Goal: Task Accomplishment & Management: Use online tool/utility

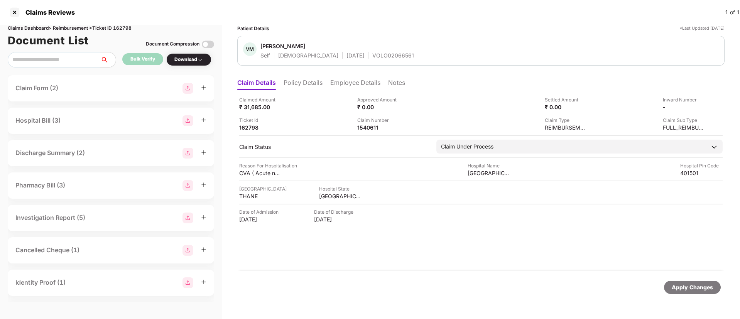
click at [306, 77] on ul "Claim Details Policy Details Employee Details Notes" at bounding box center [480, 82] width 487 height 15
click at [310, 83] on li "Policy Details" at bounding box center [303, 84] width 39 height 11
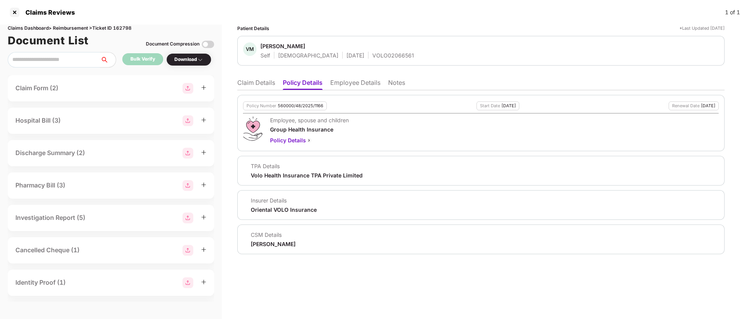
click at [268, 84] on li "Claim Details" at bounding box center [256, 84] width 38 height 11
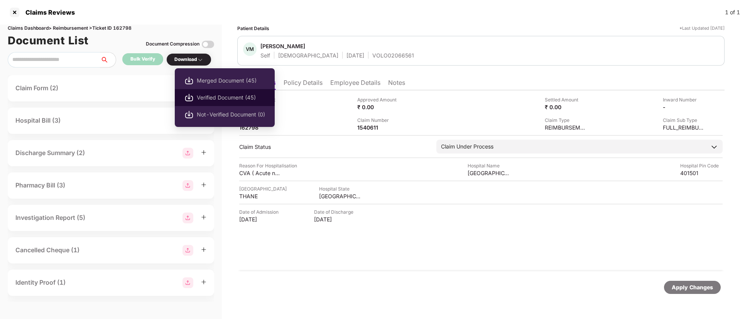
click at [221, 99] on span "Verified Document (45)" at bounding box center [231, 97] width 68 height 8
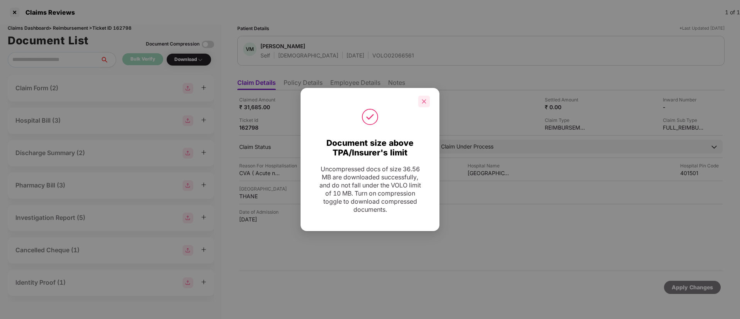
click at [423, 99] on icon "close" at bounding box center [423, 101] width 5 height 5
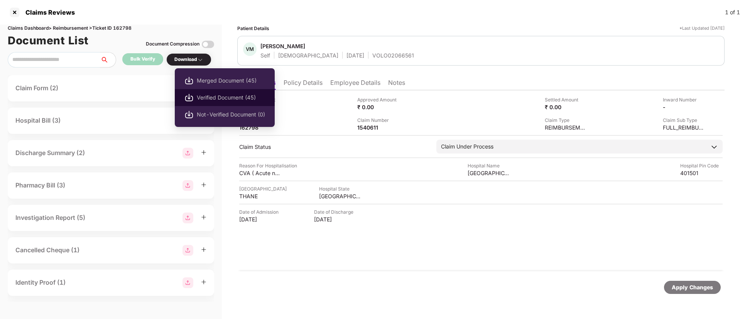
click at [215, 101] on span "Verified Document (45)" at bounding box center [231, 97] width 68 height 8
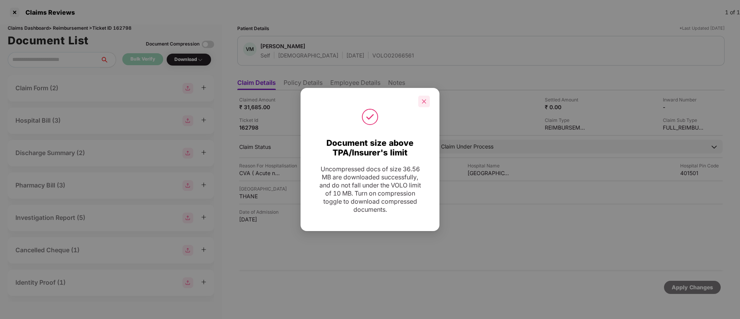
click at [429, 98] on div at bounding box center [424, 102] width 12 height 12
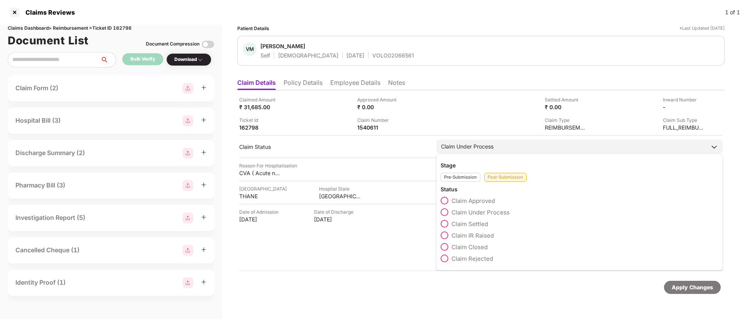
click at [444, 235] on span at bounding box center [444, 235] width 8 height 8
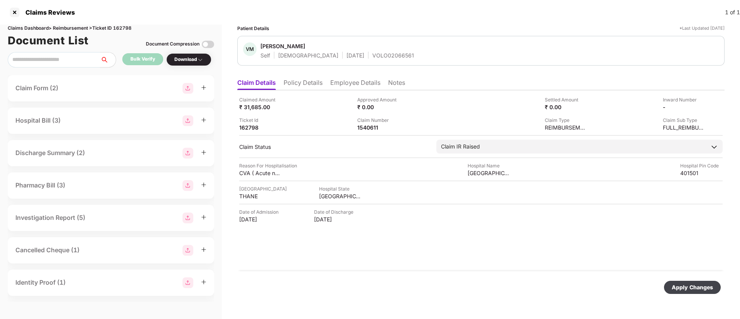
click at [687, 287] on div "Apply Changes" at bounding box center [692, 287] width 41 height 8
click at [299, 86] on li "Policy Details" at bounding box center [303, 84] width 39 height 11
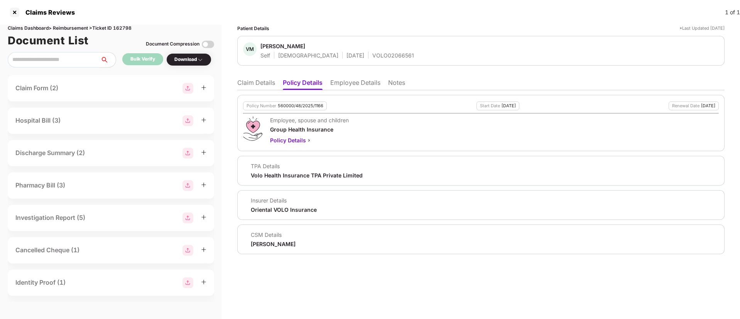
click at [344, 86] on li "Employee Details" at bounding box center [355, 84] width 50 height 11
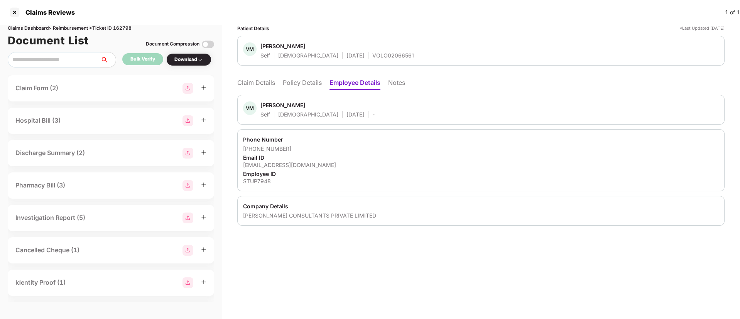
click at [274, 165] on div "vdesai@assystem.com" at bounding box center [481, 164] width 476 height 7
copy div "vdesai@assystem.com"
click at [255, 83] on li "Claim Details" at bounding box center [256, 84] width 38 height 11
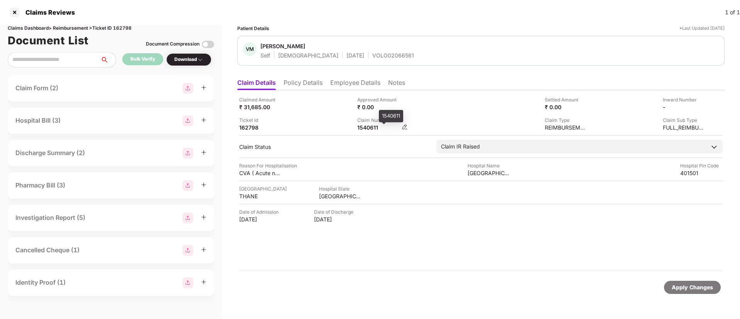
click at [366, 124] on div "1540611" at bounding box center [378, 127] width 42 height 7
copy div "1540611"
click at [320, 108] on div "Claimed Amount ₹ 31,685.00" at bounding box center [295, 103] width 112 height 15
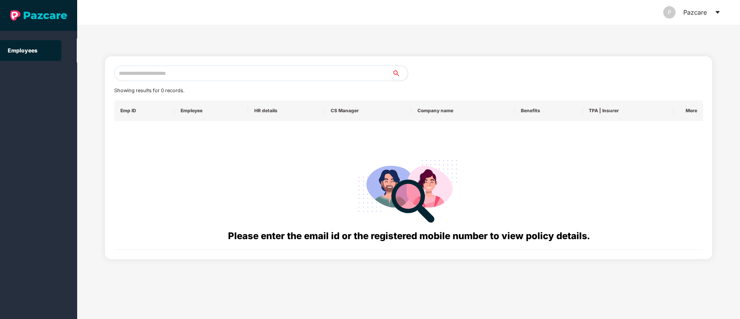
click at [150, 74] on input "text" at bounding box center [253, 73] width 278 height 15
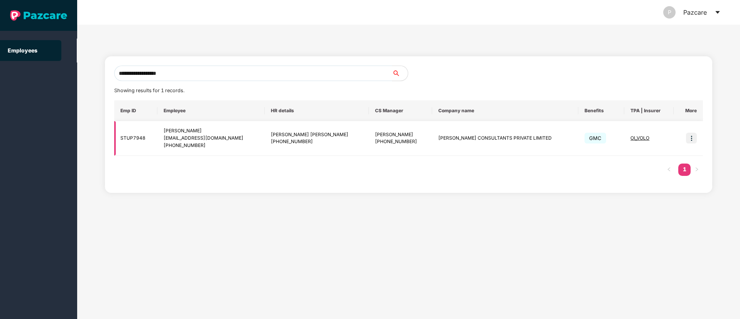
type input "**********"
click at [692, 140] on img at bounding box center [691, 138] width 11 height 11
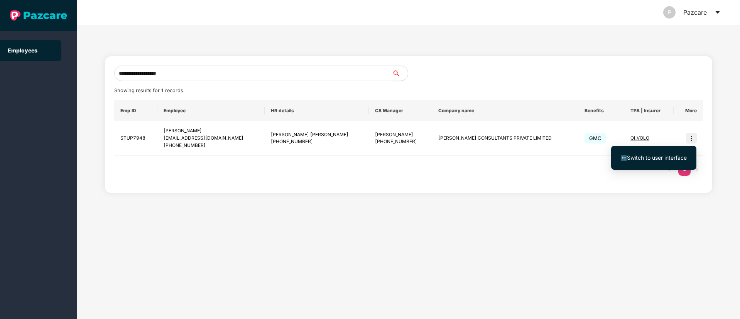
click at [639, 162] on span "Switch to user interface" at bounding box center [654, 158] width 66 height 8
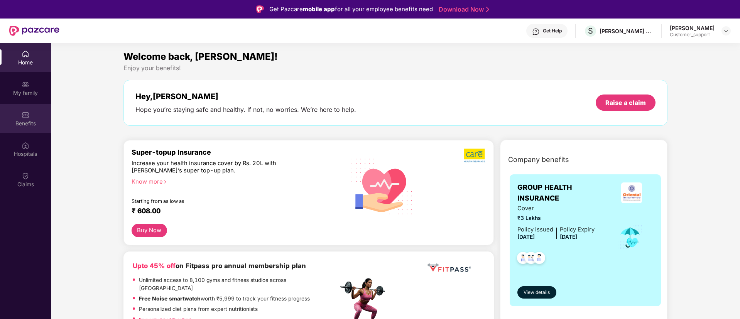
click at [17, 117] on div "Benefits" at bounding box center [25, 118] width 51 height 29
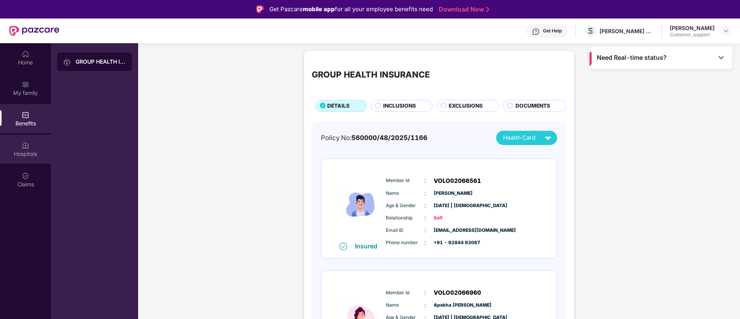
click at [18, 158] on div "Hospitals" at bounding box center [25, 149] width 51 height 29
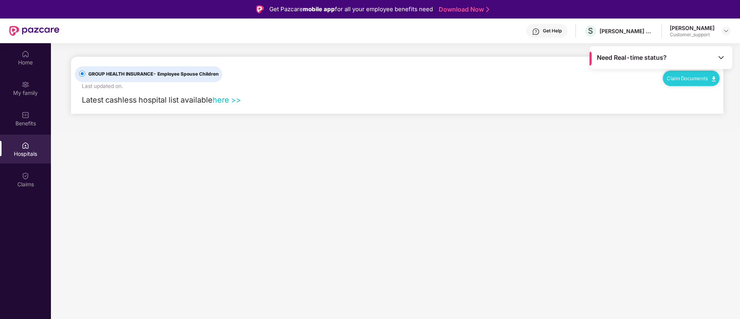
click at [684, 76] on link "Claim Documents" at bounding box center [691, 78] width 49 height 6
click at [687, 91] on link "Claim Form" at bounding box center [694, 92] width 50 height 17
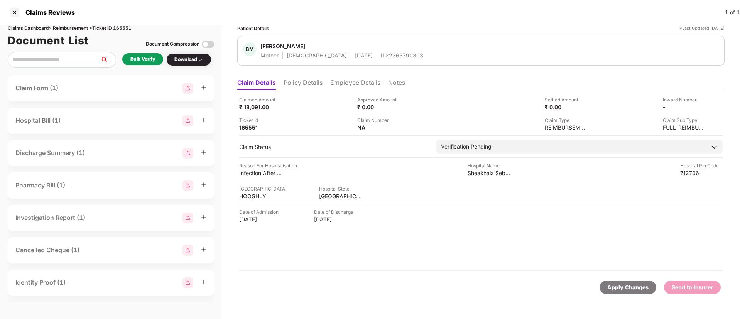
click at [299, 79] on li "Policy Details" at bounding box center [303, 84] width 39 height 11
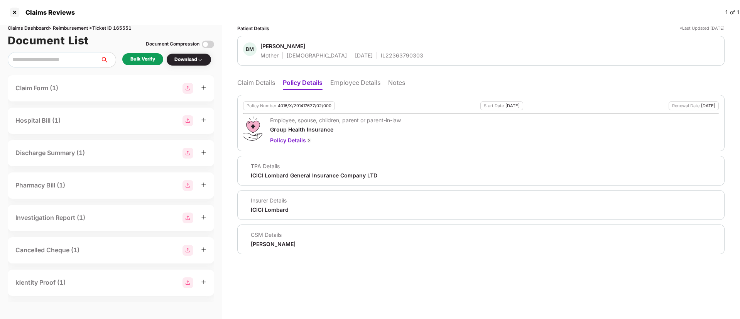
click at [121, 27] on div "Claims Dashboard > Reimbursement > Ticket ID 165551" at bounding box center [111, 28] width 206 height 7
copy div "165551"
click at [253, 83] on li "Claim Details" at bounding box center [256, 84] width 38 height 11
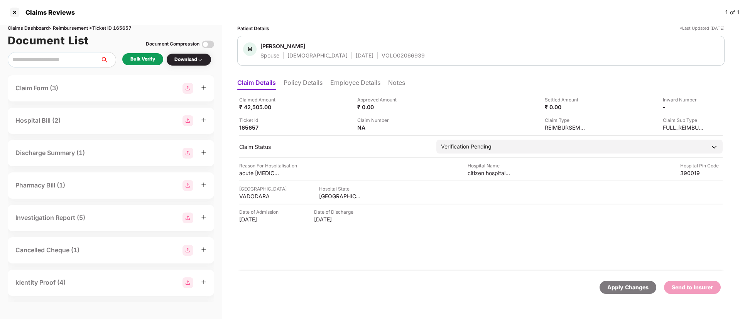
click at [304, 85] on li "Policy Details" at bounding box center [303, 84] width 39 height 11
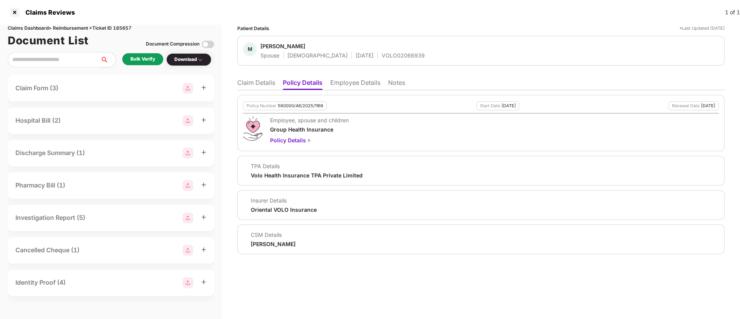
click at [358, 87] on li "Employee Details" at bounding box center [355, 84] width 50 height 11
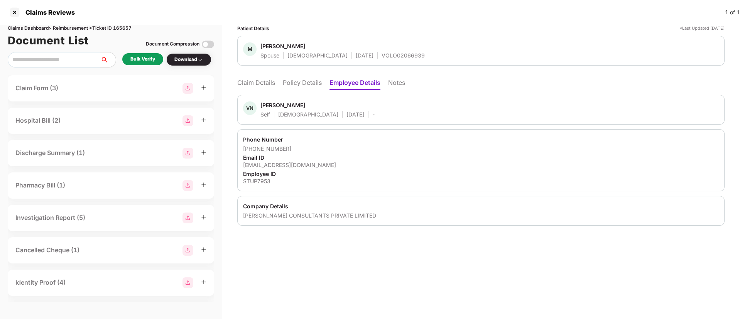
click at [295, 84] on li "Policy Details" at bounding box center [302, 84] width 39 height 11
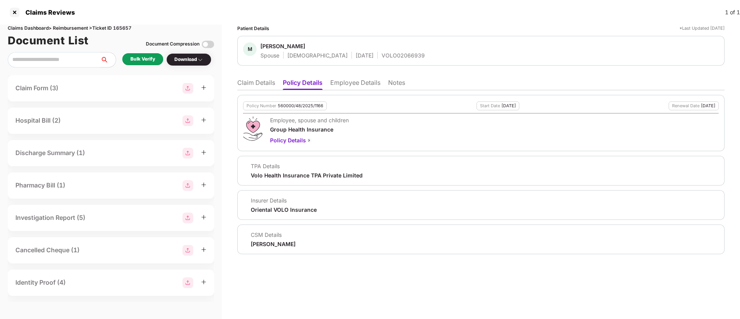
click at [256, 82] on li "Claim Details" at bounding box center [256, 84] width 38 height 11
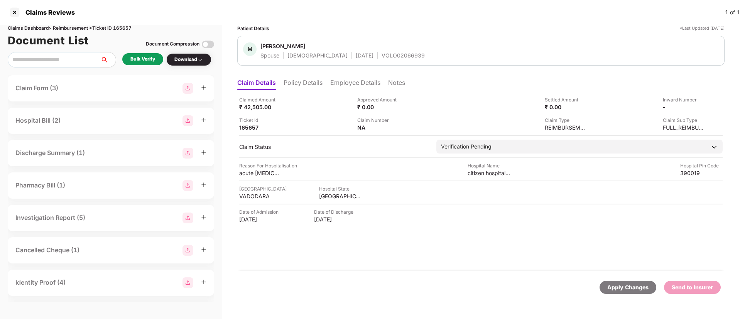
click at [126, 53] on div "Bulk Verify" at bounding box center [142, 59] width 41 height 12
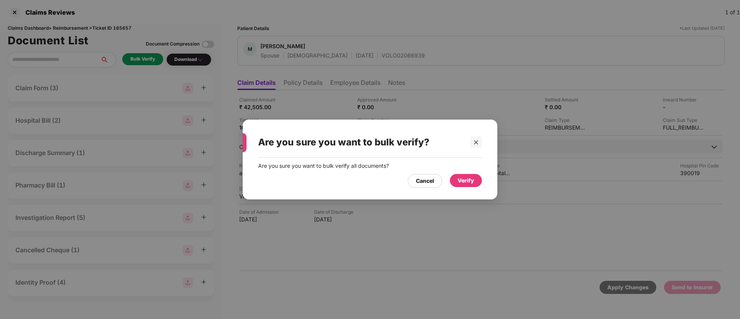
click at [471, 180] on div "Verify" at bounding box center [465, 180] width 17 height 8
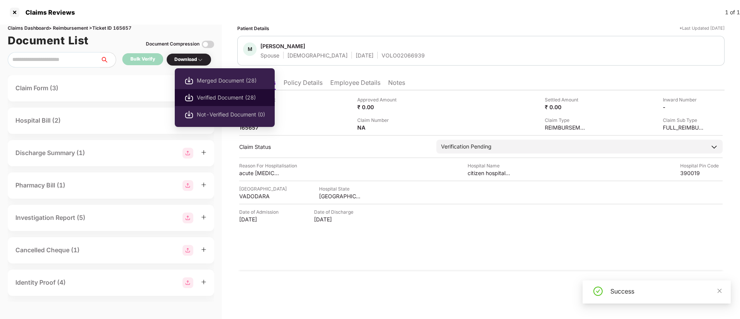
click at [233, 97] on span "Verified Document (28)" at bounding box center [231, 97] width 68 height 8
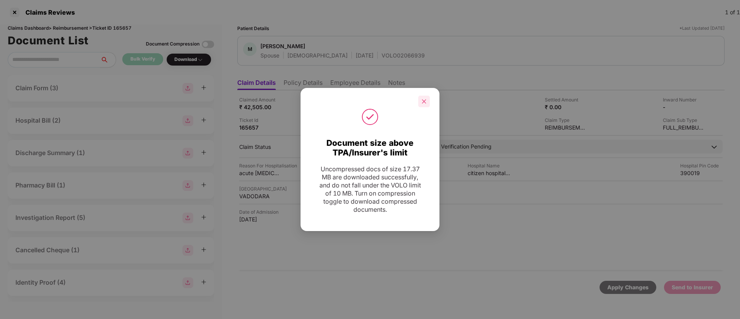
click at [422, 103] on icon "close" at bounding box center [424, 101] width 4 height 4
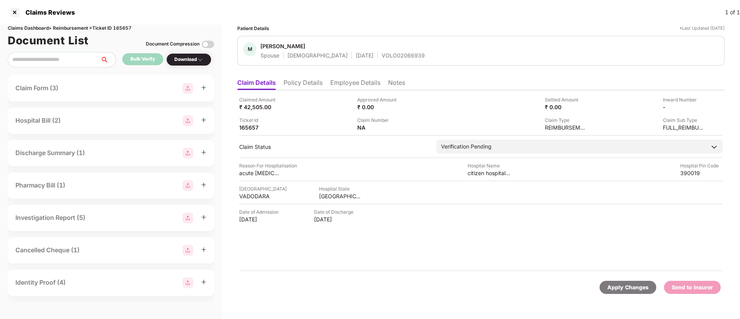
click at [295, 85] on li "Policy Details" at bounding box center [303, 84] width 39 height 11
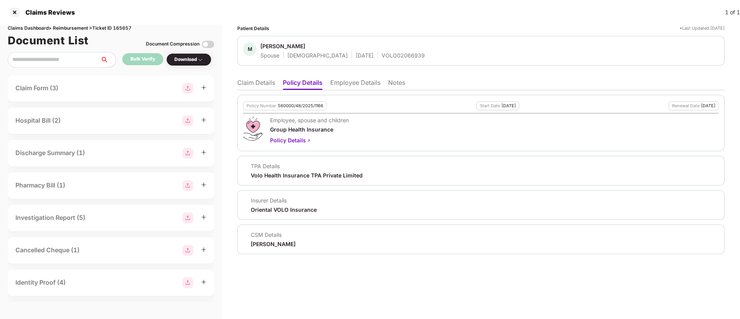
click at [256, 88] on li "Claim Details" at bounding box center [256, 84] width 38 height 11
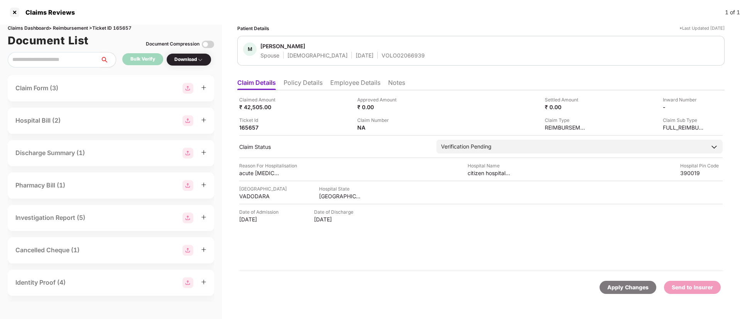
click at [301, 83] on li "Policy Details" at bounding box center [303, 84] width 39 height 11
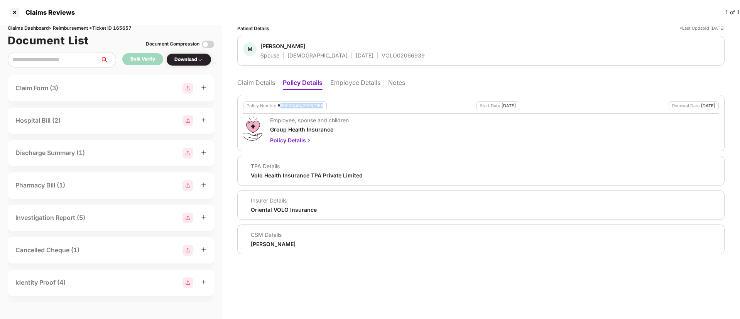
drag, startPoint x: 279, startPoint y: 106, endPoint x: 322, endPoint y: 108, distance: 43.6
click at [322, 108] on div "560000/48/2025/1166" at bounding box center [301, 105] width 46 height 5
drag, startPoint x: 277, startPoint y: 105, endPoint x: 324, endPoint y: 107, distance: 46.7
click at [324, 107] on div "Policy Number 560000/48/2025/1166" at bounding box center [285, 105] width 84 height 9
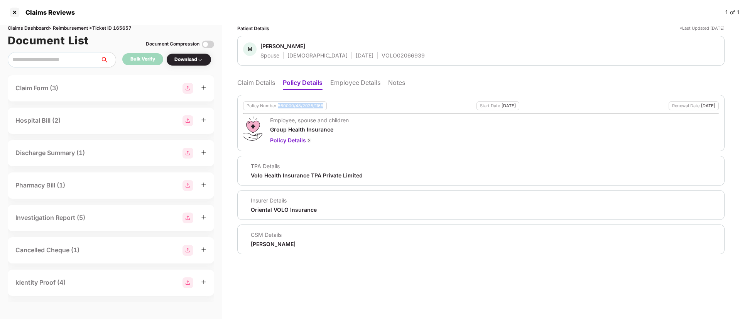
copy div "560000/48/2025/1166"
click at [381, 52] on div "VOLO02066939" at bounding box center [402, 55] width 43 height 7
copy div "VOLO02066939"
click at [357, 84] on li "Employee Details" at bounding box center [355, 84] width 50 height 11
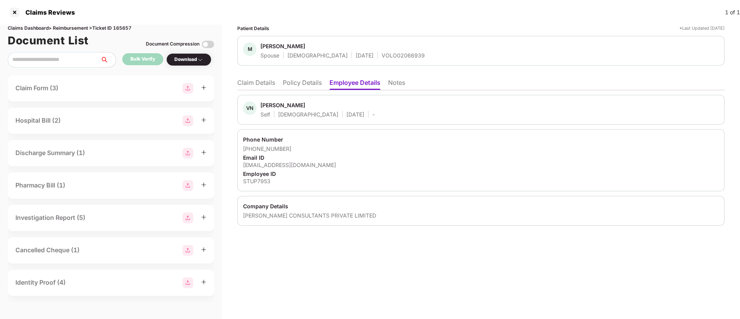
click at [289, 80] on li "Policy Details" at bounding box center [302, 84] width 39 height 11
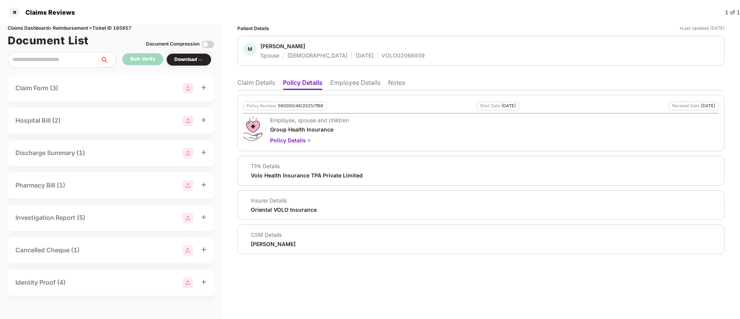
click at [347, 79] on li "Employee Details" at bounding box center [355, 84] width 50 height 11
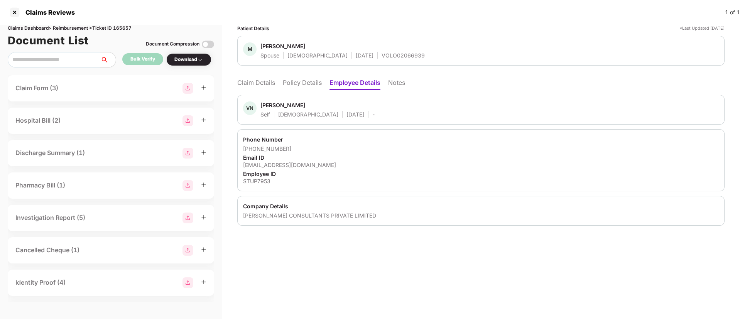
click at [248, 83] on li "Claim Details" at bounding box center [256, 84] width 38 height 11
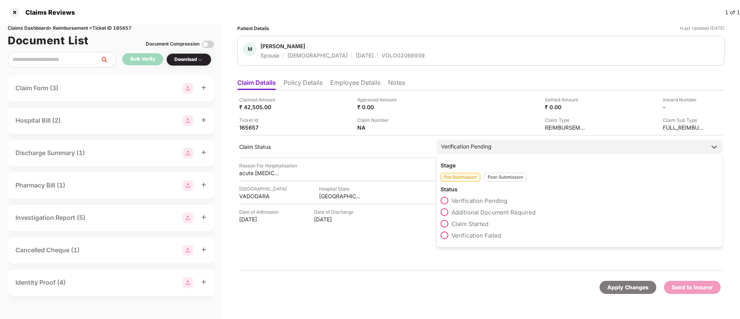
click at [447, 224] on span at bounding box center [444, 224] width 8 height 8
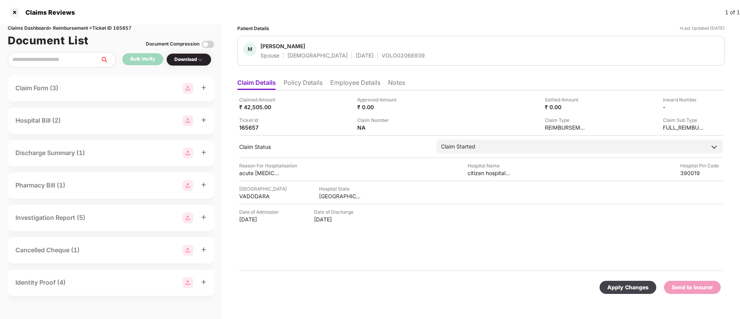
click at [621, 285] on div "Apply Changes" at bounding box center [627, 287] width 41 height 8
click at [308, 88] on li "Policy Details" at bounding box center [303, 84] width 39 height 11
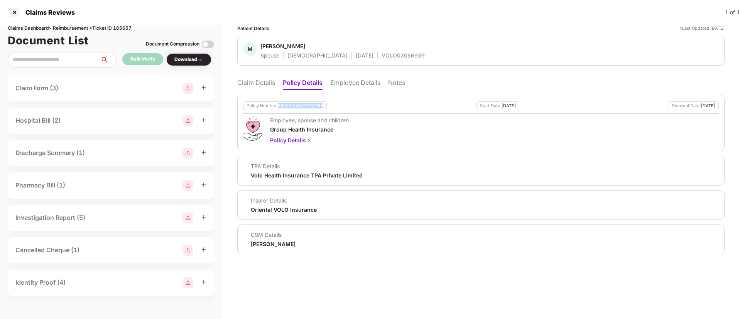
drag, startPoint x: 277, startPoint y: 105, endPoint x: 329, endPoint y: 108, distance: 52.5
click at [329, 108] on div "Policy Number 560000/48/2025/1166 Start Date 15 Nov 2024 Renewal Date 14 Nov 20…" at bounding box center [481, 105] width 476 height 9
copy div "560000/48/2025/1166"
click at [247, 88] on li "Claim Details" at bounding box center [256, 84] width 38 height 11
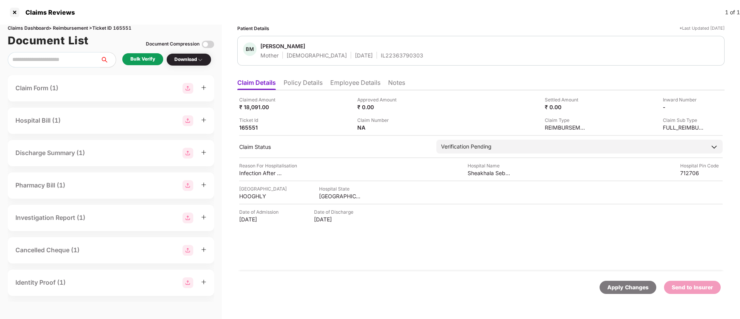
click at [295, 81] on li "Policy Details" at bounding box center [303, 84] width 39 height 11
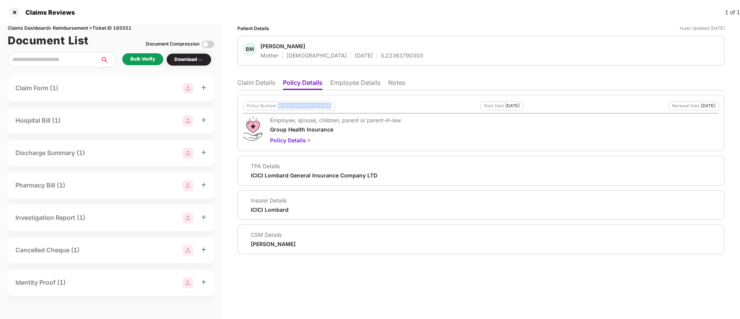
drag, startPoint x: 277, startPoint y: 105, endPoint x: 345, endPoint y: 109, distance: 67.6
click at [345, 109] on div "Policy Number 4016/X/291417627/02/000 Start Date [DATE] Renewal Date [DATE]" at bounding box center [481, 105] width 476 height 9
copy div "4016/X/291417627/02/000"
click at [381, 52] on div "IL22363790303" at bounding box center [402, 55] width 42 height 7
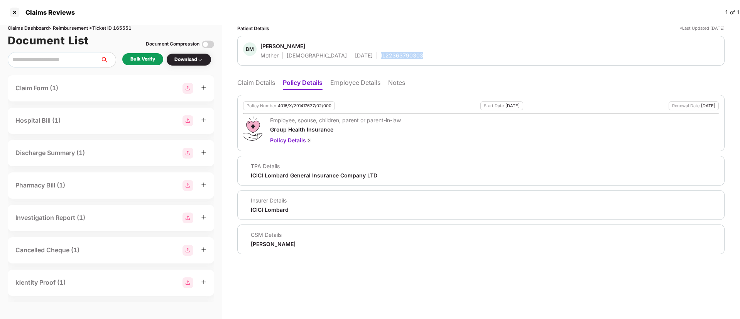
click at [381, 52] on div "IL22363790303" at bounding box center [402, 55] width 42 height 7
copy div "IL22363790303"
click at [245, 83] on li "Claim Details" at bounding box center [256, 84] width 38 height 11
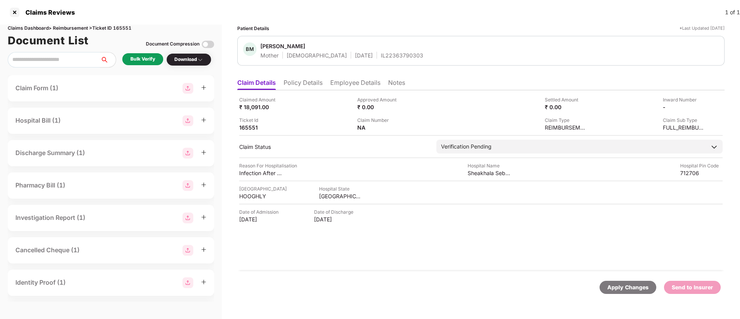
click at [349, 86] on li "Employee Details" at bounding box center [355, 84] width 50 height 11
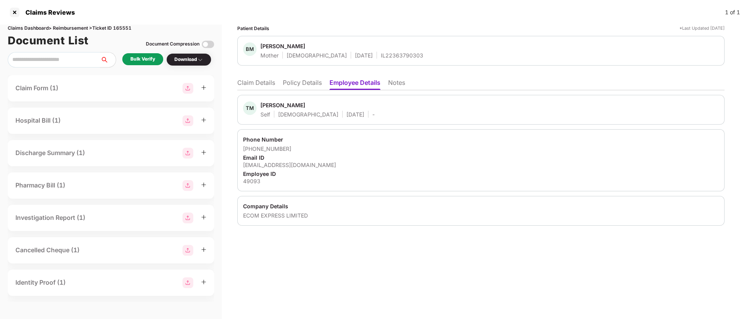
click at [273, 165] on div "49093tamalmajumder@gmail.com" at bounding box center [481, 164] width 476 height 7
copy div "49093tamalmajumder@gmail.com"
drag, startPoint x: 252, startPoint y: 149, endPoint x: 289, endPoint y: 148, distance: 36.7
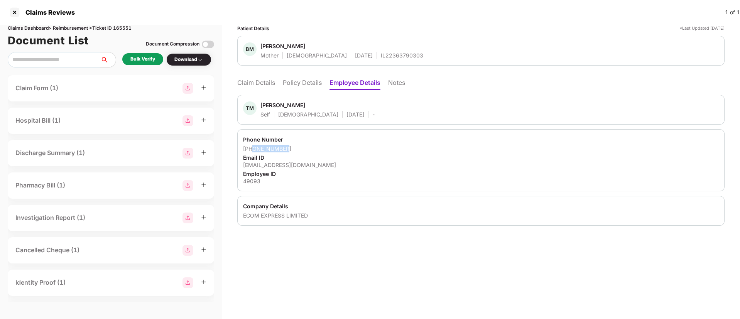
click at [289, 148] on div "+919007968315" at bounding box center [481, 148] width 476 height 7
copy div "9007968315"
click at [251, 81] on li "Claim Details" at bounding box center [256, 84] width 38 height 11
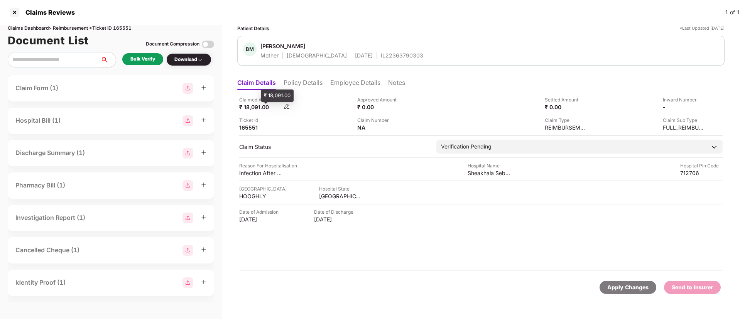
click at [249, 105] on div "₹ 18,091.00" at bounding box center [260, 106] width 42 height 7
copy div "18,091.00"
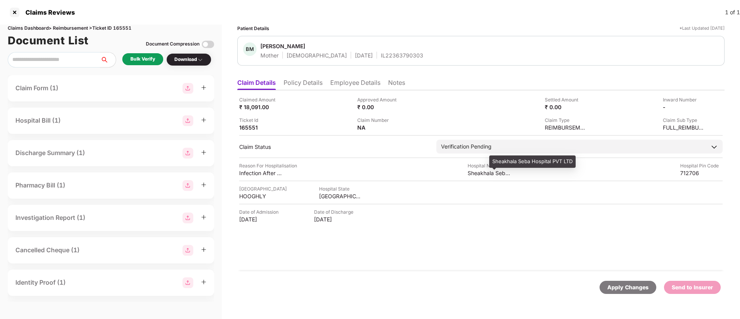
click at [476, 172] on div "Sheakhala Seba Hospital PVT LTD" at bounding box center [488, 172] width 42 height 7
copy div "Sheakhala Seba Hospital PVT LTD"
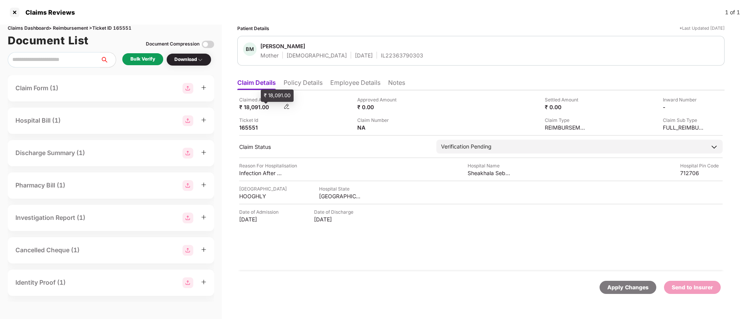
click at [253, 110] on div "₹ 18,091.00" at bounding box center [260, 106] width 42 height 7
copy div "18,091.00"
click at [137, 64] on div "Bulk Verify" at bounding box center [142, 59] width 41 height 12
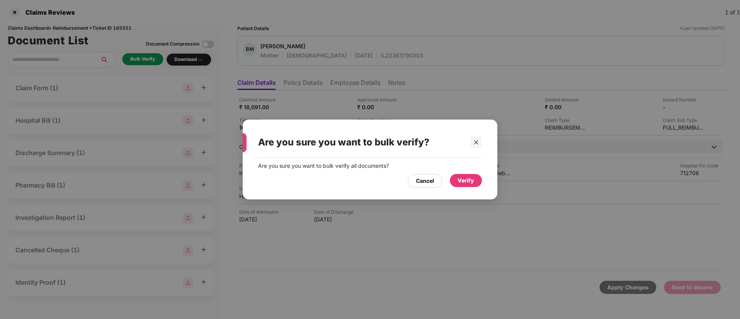
click at [470, 182] on div "Verify" at bounding box center [465, 180] width 17 height 8
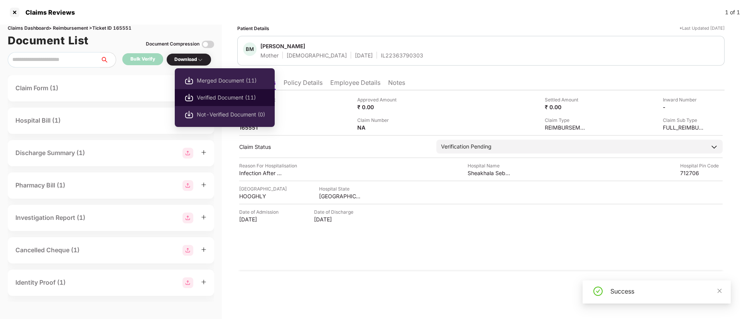
click at [220, 94] on span "Verified Document (11)" at bounding box center [231, 97] width 68 height 8
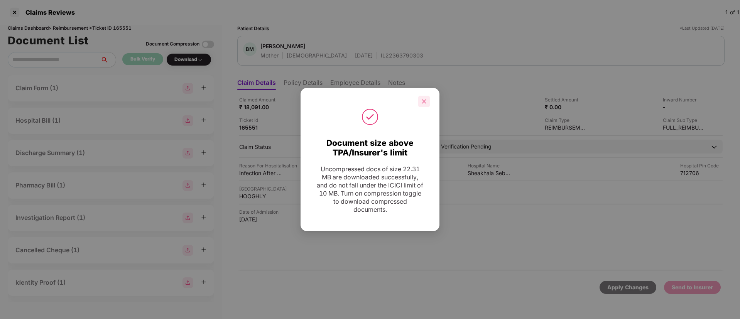
click at [428, 105] on div at bounding box center [424, 102] width 12 height 12
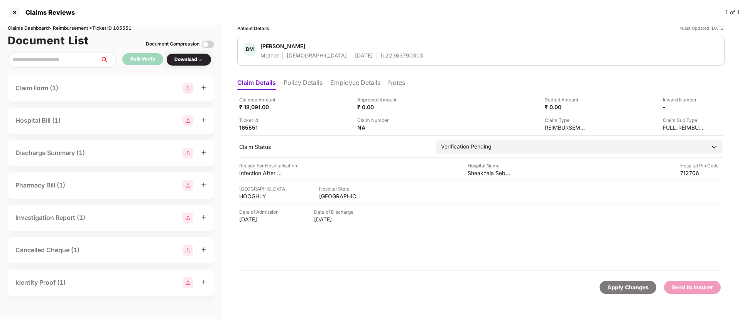
click at [313, 82] on li "Policy Details" at bounding box center [303, 84] width 39 height 11
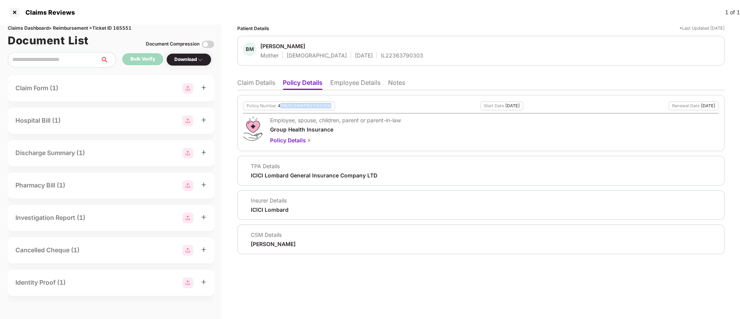
drag, startPoint x: 279, startPoint y: 106, endPoint x: 338, endPoint y: 105, distance: 59.0
click at [338, 105] on div "Policy Number 4016/X/291417627/02/000 Start Date 04 May 2025 Renewal Date 03 Ma…" at bounding box center [481, 105] width 476 height 9
drag, startPoint x: 277, startPoint y: 105, endPoint x: 343, endPoint y: 110, distance: 66.1
click at [343, 110] on div "Policy Number 4016/X/291417627/02/000 Start Date 04 May 2025 Renewal Date 03 Ma…" at bounding box center [481, 105] width 476 height 9
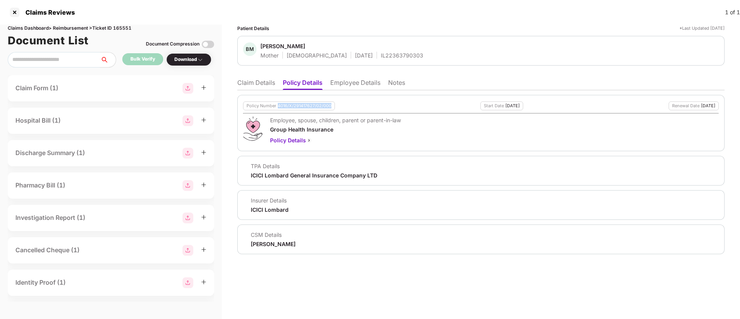
copy div "4016/X/291417627/02/000"
click at [381, 52] on div "IL22363790303" at bounding box center [402, 55] width 42 height 7
copy div "IL22363790303"
click at [251, 85] on li "Claim Details" at bounding box center [256, 84] width 38 height 11
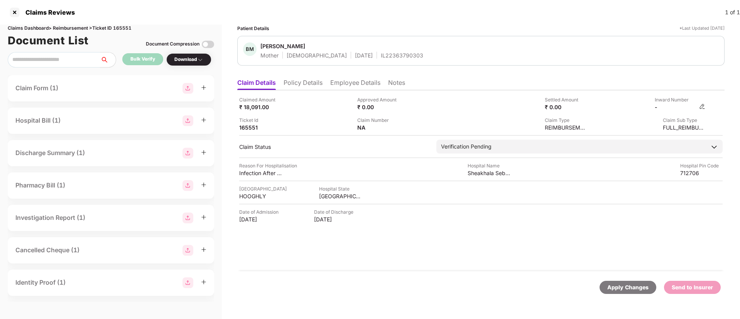
click at [702, 104] on img at bounding box center [702, 106] width 6 height 6
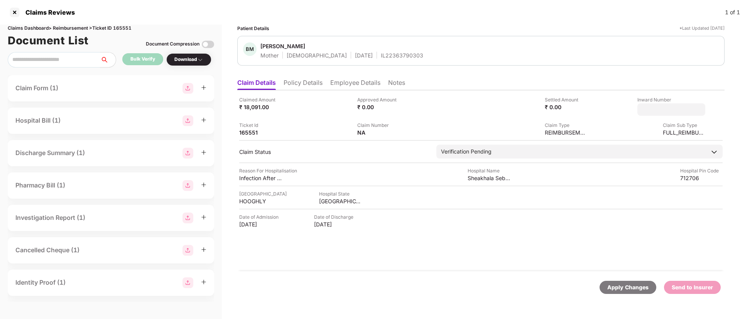
type input "**********"
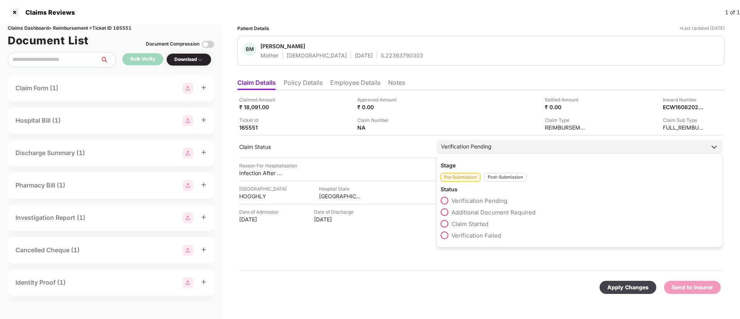
click at [490, 182] on div "Stage Pre-Submission Post-Submission Status Verification Pending Additional Doc…" at bounding box center [579, 201] width 286 height 94
click at [496, 178] on div "Post-Submission" at bounding box center [505, 177] width 42 height 9
click at [445, 209] on span at bounding box center [444, 212] width 8 height 8
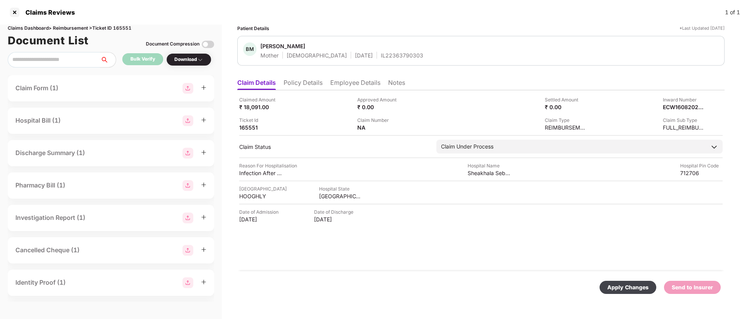
click at [604, 284] on div "Apply Changes" at bounding box center [627, 287] width 57 height 13
click at [305, 81] on li "Policy Details" at bounding box center [303, 84] width 39 height 11
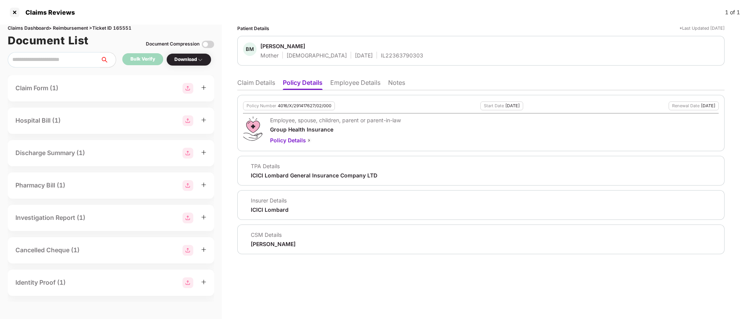
click at [258, 86] on li "Claim Details" at bounding box center [256, 84] width 38 height 11
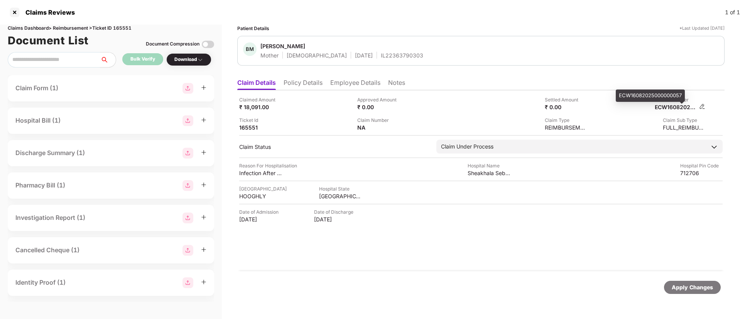
click at [664, 107] on div "ECW16082025000000057" at bounding box center [676, 106] width 42 height 7
click at [381, 56] on div "IL22363790303" at bounding box center [402, 55] width 42 height 7
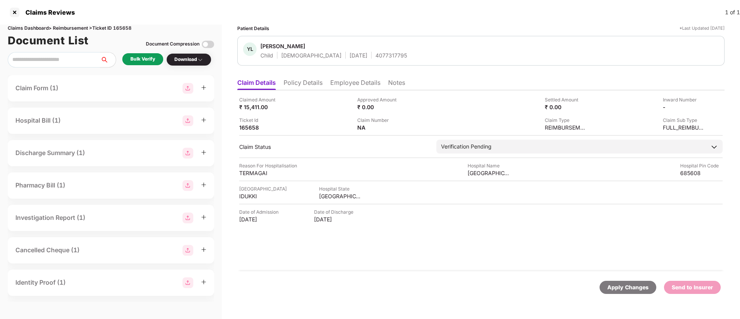
click at [304, 84] on li "Policy Details" at bounding box center [303, 84] width 39 height 11
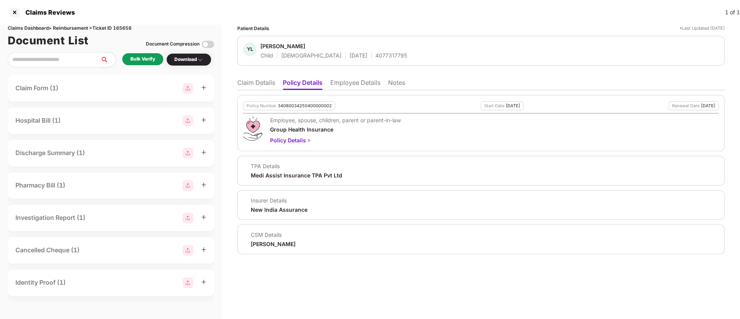
click at [364, 79] on li "Employee Details" at bounding box center [355, 84] width 50 height 11
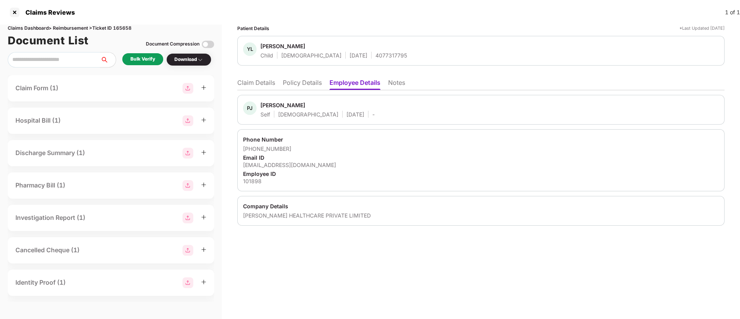
click at [297, 81] on li "Policy Details" at bounding box center [302, 84] width 39 height 11
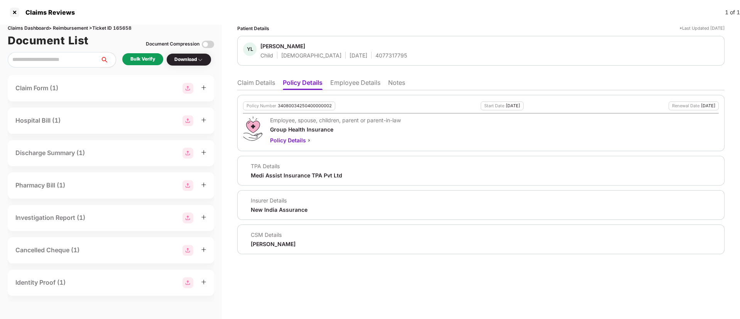
click at [258, 81] on li "Claim Details" at bounding box center [256, 84] width 38 height 11
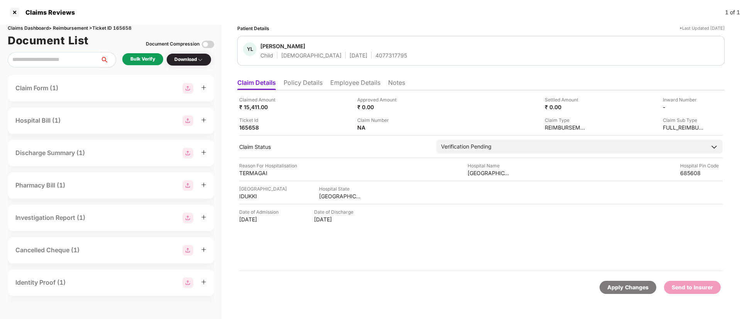
click at [141, 57] on div "Bulk Verify" at bounding box center [142, 59] width 25 height 7
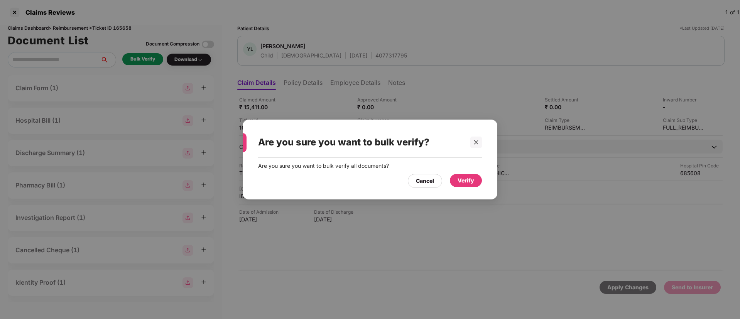
click at [473, 180] on div "Verify" at bounding box center [465, 180] width 17 height 8
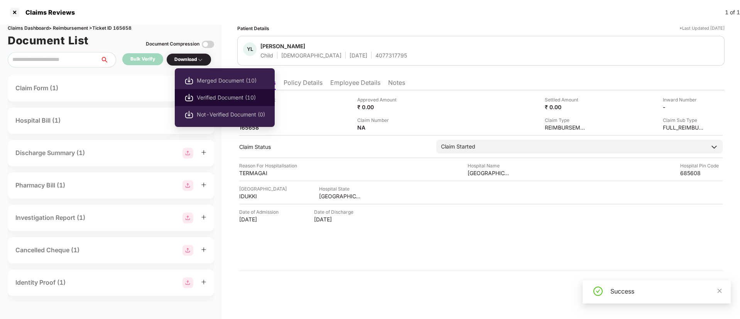
click at [230, 98] on span "Verified Document (10)" at bounding box center [231, 97] width 68 height 8
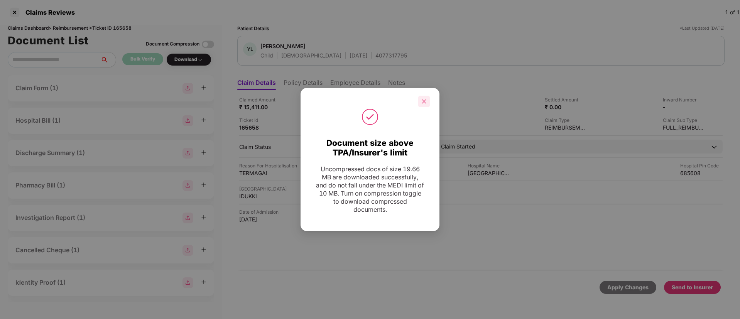
click at [422, 100] on icon "close" at bounding box center [423, 101] width 5 height 5
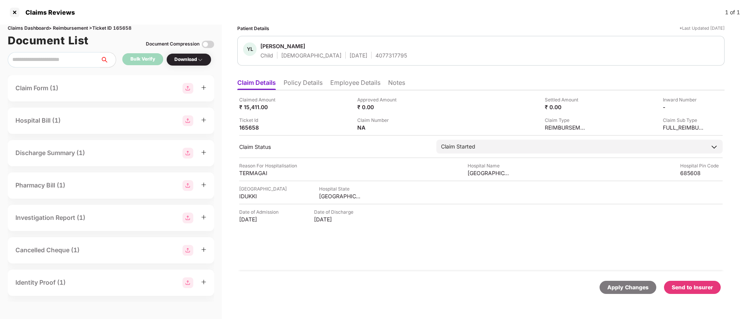
click at [678, 285] on div "Send to Insurer" at bounding box center [692, 287] width 41 height 8
click at [294, 84] on li "Policy Details" at bounding box center [303, 84] width 39 height 11
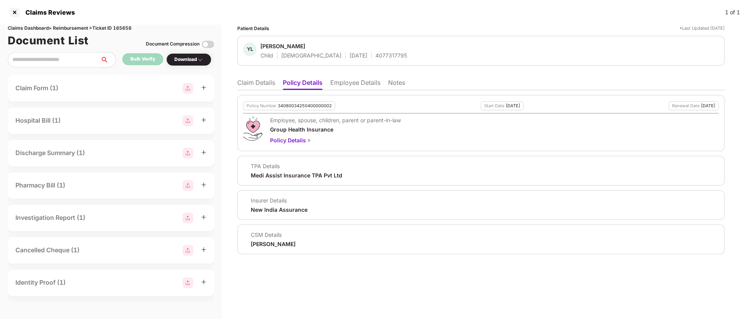
click at [243, 83] on li "Claim Details" at bounding box center [256, 84] width 38 height 11
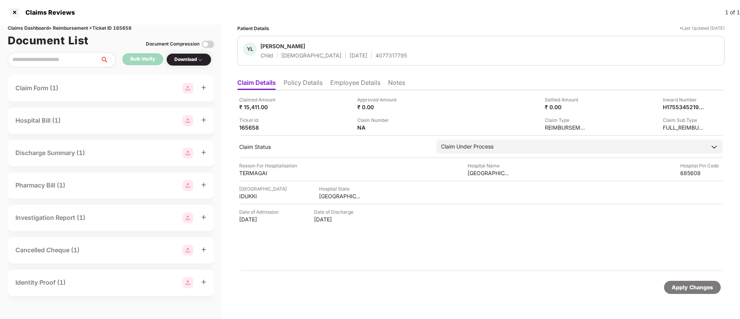
click at [347, 83] on li "Employee Details" at bounding box center [355, 84] width 50 height 11
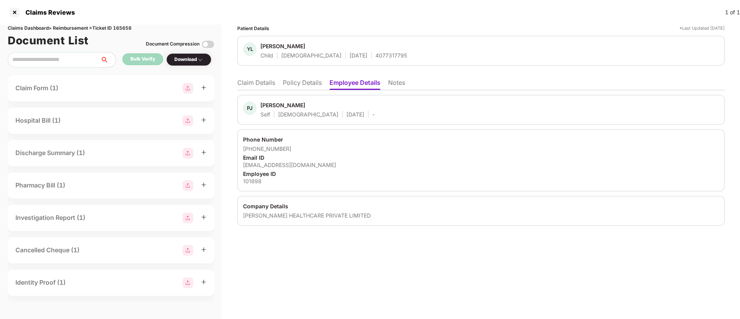
click at [300, 85] on li "Policy Details" at bounding box center [302, 84] width 39 height 11
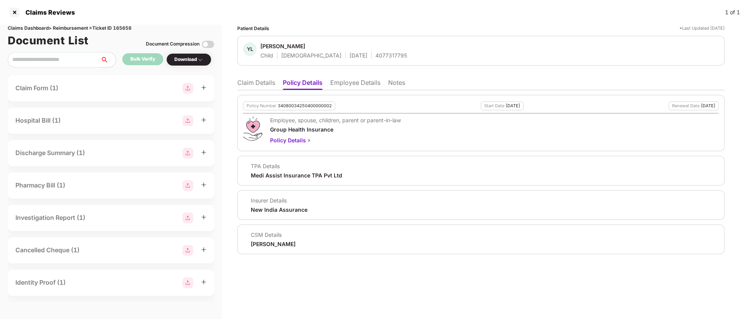
click at [246, 80] on li "Claim Details" at bounding box center [256, 84] width 38 height 11
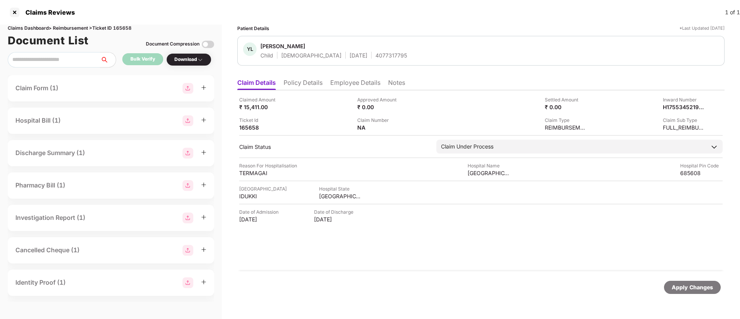
click at [304, 80] on li "Policy Details" at bounding box center [303, 84] width 39 height 11
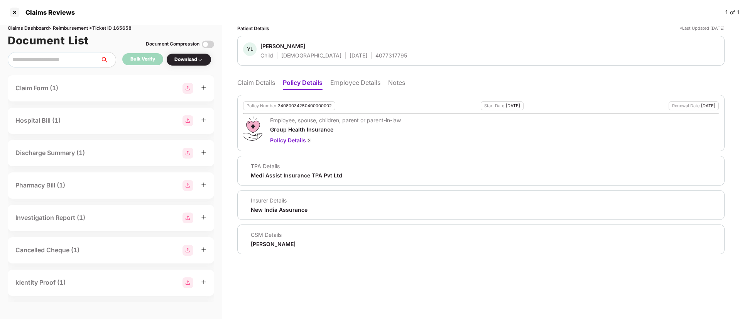
click at [260, 83] on li "Claim Details" at bounding box center [256, 84] width 38 height 11
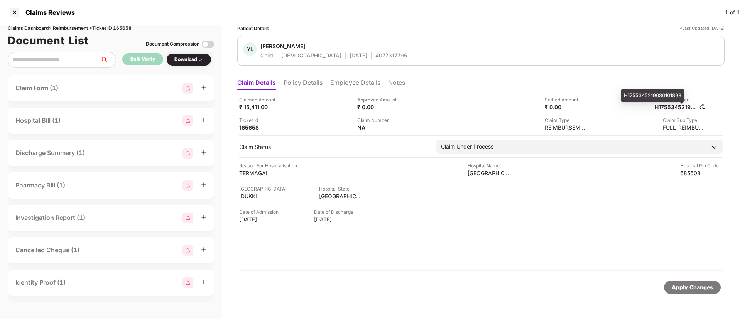
click at [669, 110] on div "H1755345219030101898" at bounding box center [676, 106] width 42 height 7
copy div "H1755345219030101898"
click at [375, 57] on div "4077317795" at bounding box center [391, 55] width 32 height 7
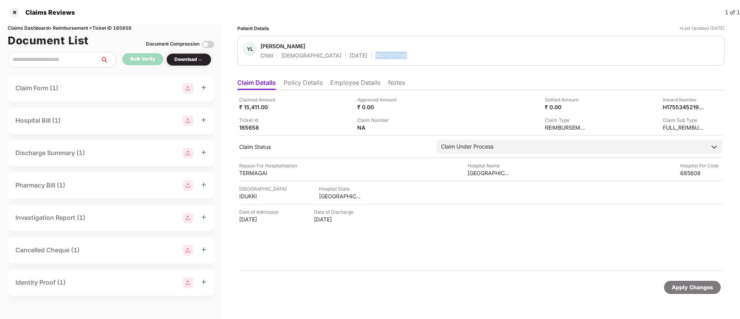
copy div "4077317795"
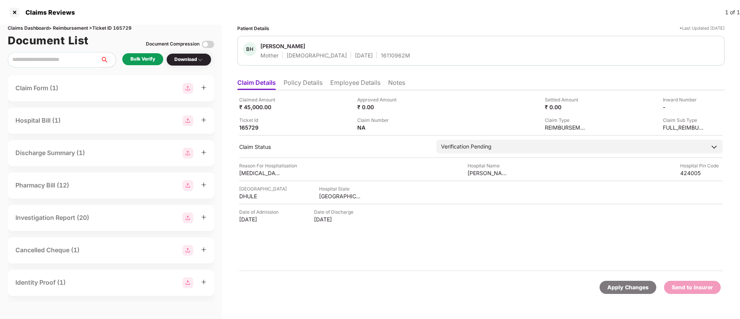
click at [314, 86] on li "Policy Details" at bounding box center [303, 84] width 39 height 11
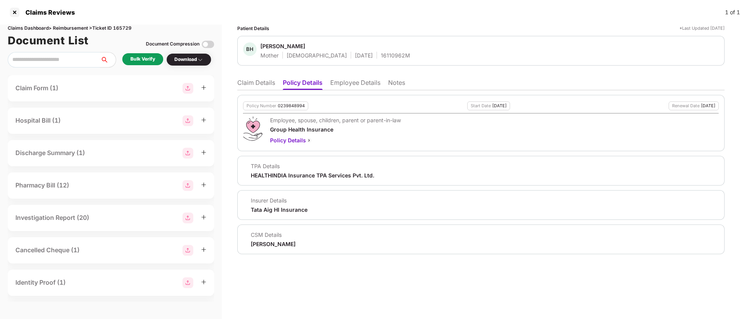
click at [346, 86] on li "Employee Details" at bounding box center [355, 84] width 50 height 11
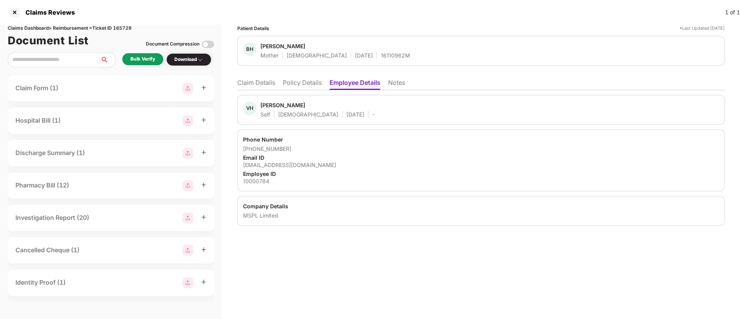
click at [303, 91] on div "VH Vijay Hari Deore Self Male 07 Nov 1987 - Phone Number +919657270610 Email ID…" at bounding box center [480, 157] width 487 height 135
click at [302, 89] on li "Policy Details" at bounding box center [302, 84] width 39 height 11
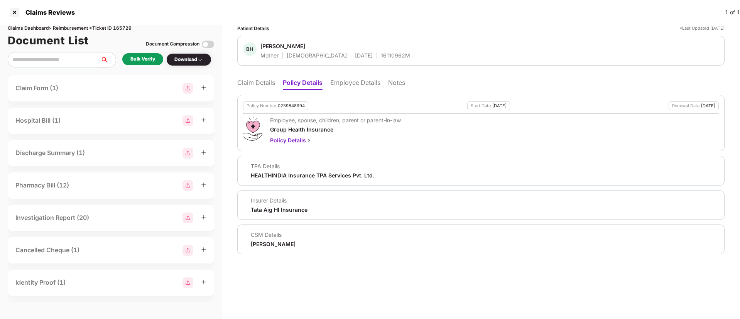
click at [344, 84] on li "Employee Details" at bounding box center [355, 84] width 50 height 11
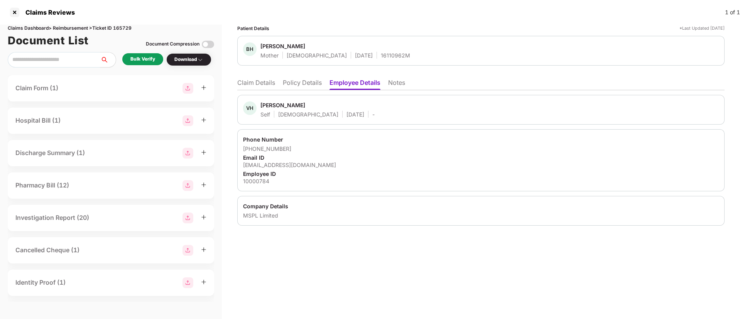
click at [297, 84] on li "Policy Details" at bounding box center [302, 84] width 39 height 11
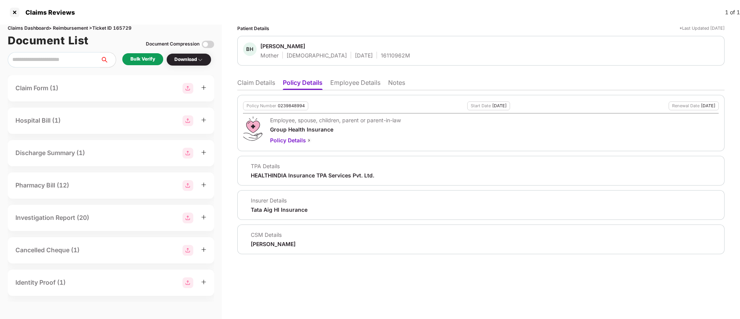
click at [352, 83] on li "Employee Details" at bounding box center [355, 84] width 50 height 11
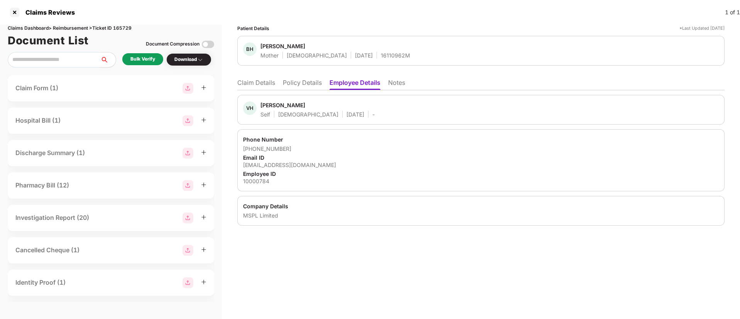
click at [298, 85] on li "Policy Details" at bounding box center [302, 84] width 39 height 11
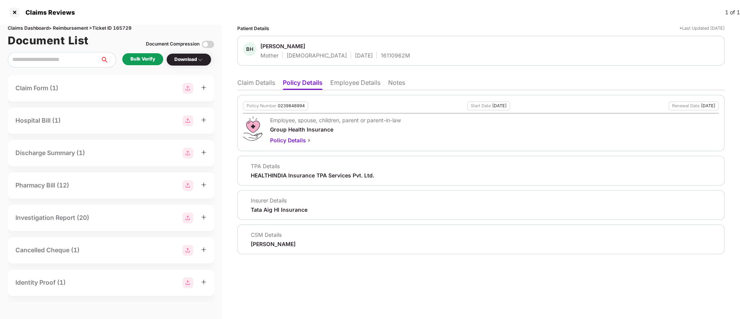
click at [244, 79] on li "Claim Details" at bounding box center [256, 84] width 38 height 11
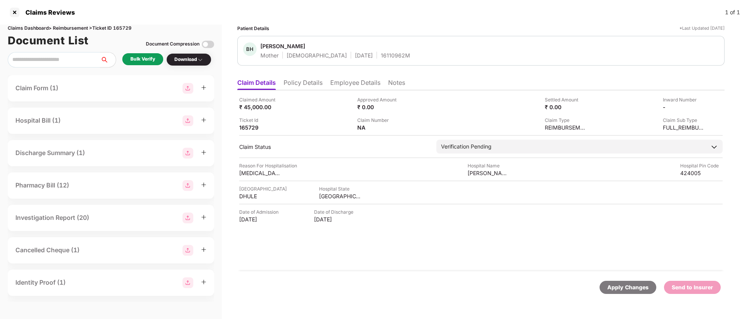
click at [141, 58] on div "Bulk Verify" at bounding box center [142, 59] width 25 height 7
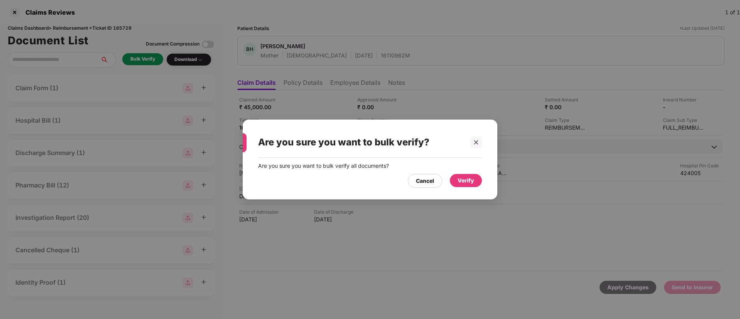
click at [461, 176] on div "Verify" at bounding box center [466, 180] width 32 height 13
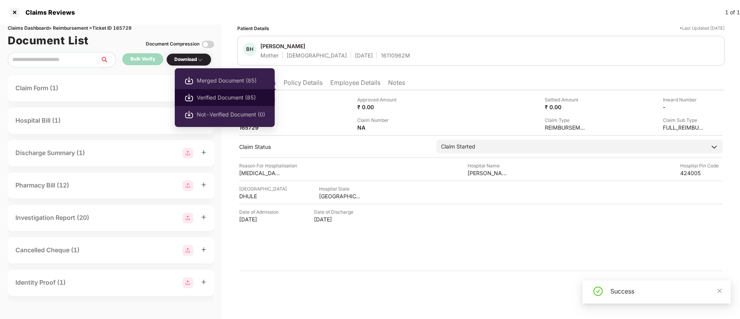
click at [238, 97] on span "Verified Document (85)" at bounding box center [231, 97] width 68 height 8
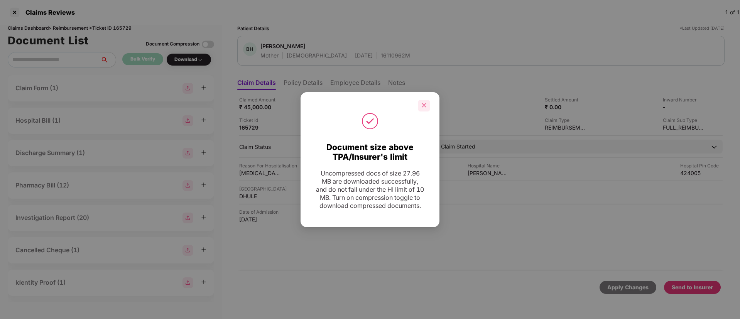
click at [428, 100] on div at bounding box center [424, 106] width 12 height 12
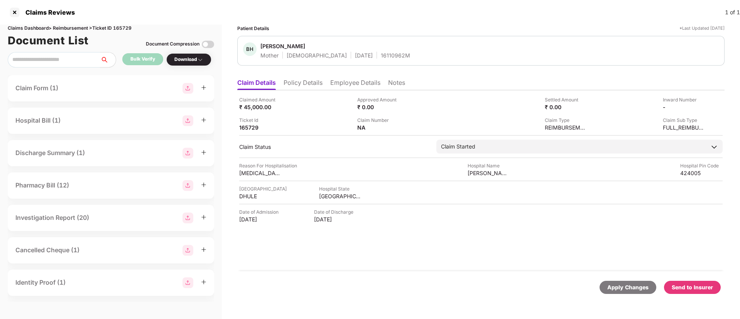
click at [684, 287] on div "Send to Insurer" at bounding box center [692, 287] width 41 height 8
click at [307, 91] on div "Claimed Amount ₹ 45,000.00 Approved Amount ₹ 0.00 Settled Amount ₹ 0.00 Inward …" at bounding box center [480, 180] width 487 height 181
click at [304, 86] on li "Policy Details" at bounding box center [303, 84] width 39 height 11
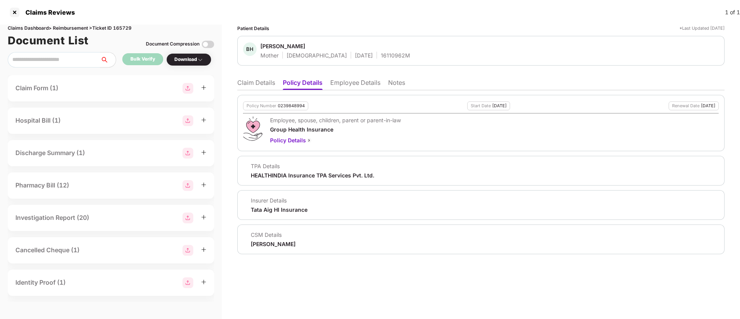
click at [255, 87] on li "Claim Details" at bounding box center [256, 84] width 38 height 11
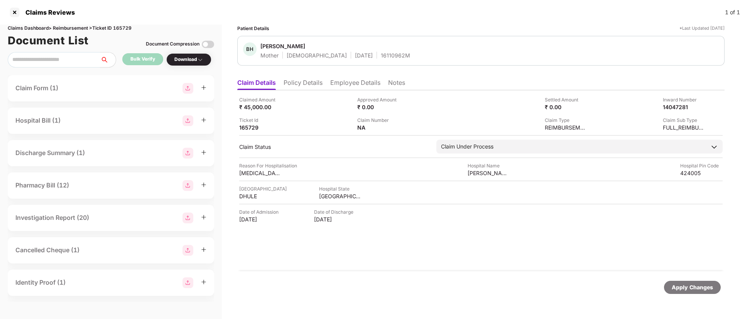
click at [311, 89] on li "Policy Details" at bounding box center [303, 84] width 39 height 11
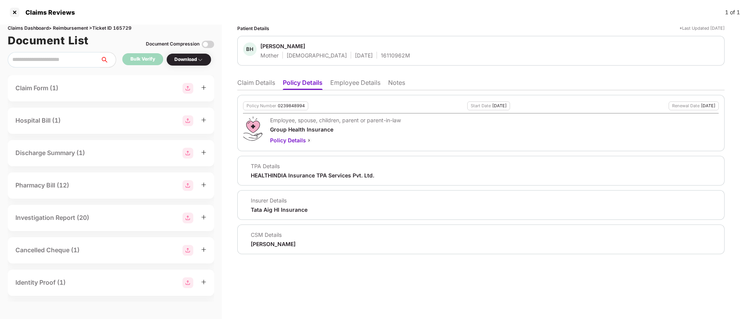
click at [355, 86] on li "Employee Details" at bounding box center [355, 84] width 50 height 11
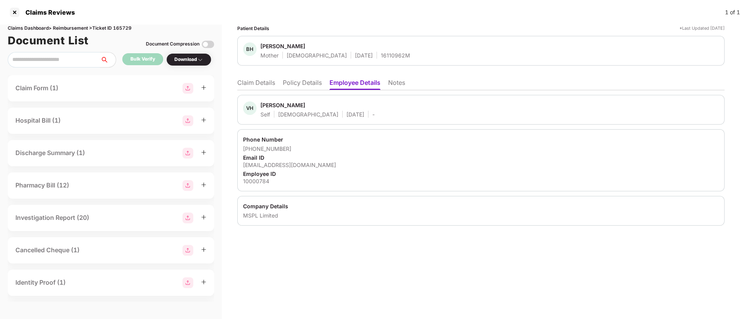
click at [253, 86] on li "Claim Details" at bounding box center [256, 84] width 38 height 11
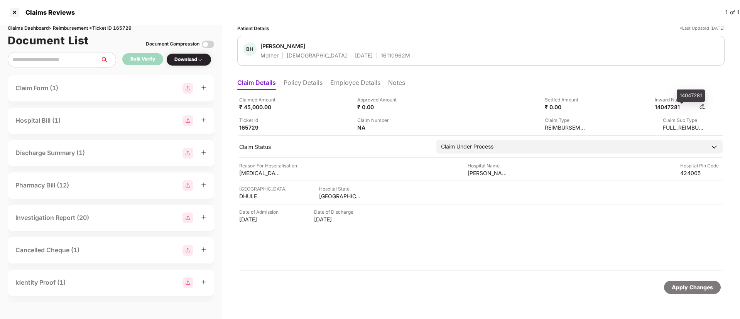
click at [667, 110] on div "14047281" at bounding box center [676, 106] width 42 height 7
copy div "14047281"
click at [381, 54] on div "16110962M" at bounding box center [395, 55] width 29 height 7
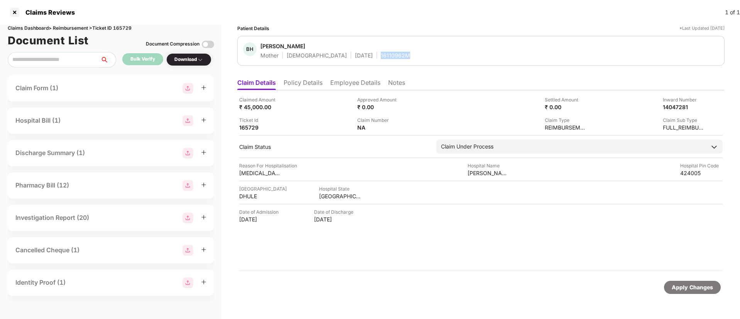
copy div "16110962M"
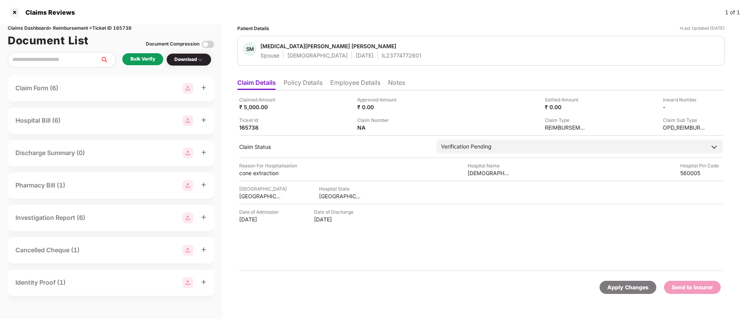
click at [312, 87] on li "Policy Details" at bounding box center [303, 84] width 39 height 11
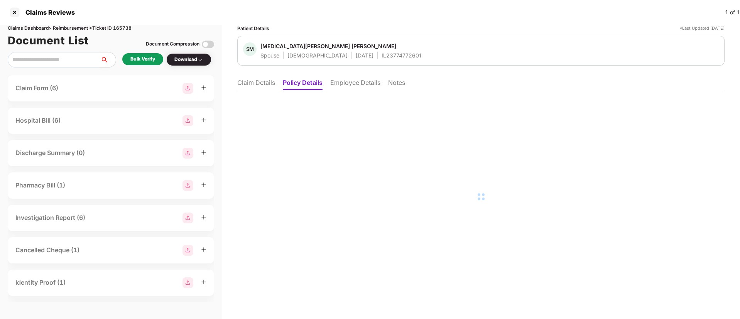
click at [353, 84] on li "Employee Details" at bounding box center [355, 84] width 50 height 11
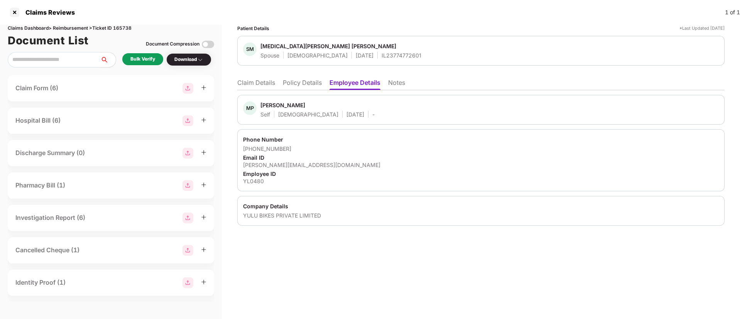
click at [280, 163] on div "[PERSON_NAME][EMAIL_ADDRESS][DOMAIN_NAME]" at bounding box center [481, 164] width 476 height 7
copy div "[PERSON_NAME][EMAIL_ADDRESS][DOMAIN_NAME]"
click at [265, 81] on li "Claim Details" at bounding box center [256, 84] width 38 height 11
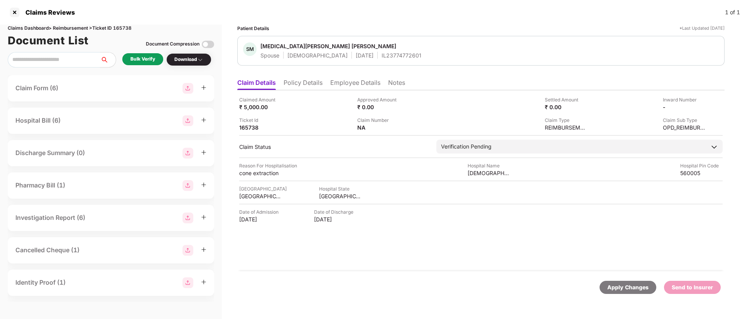
click at [305, 79] on li "Policy Details" at bounding box center [303, 84] width 39 height 11
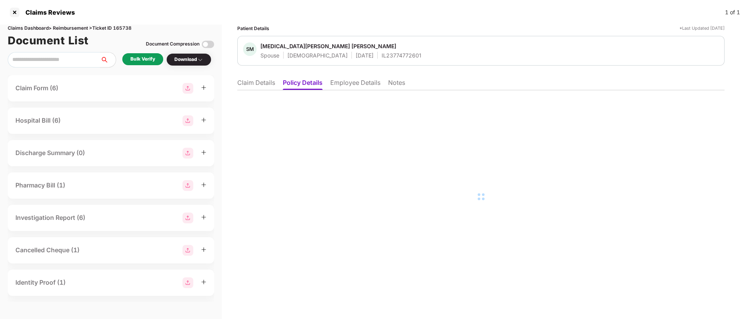
click at [339, 83] on li "Employee Details" at bounding box center [355, 84] width 50 height 11
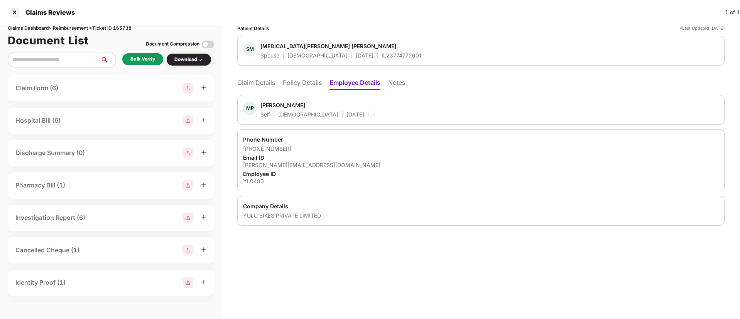
click at [275, 165] on div "mubarak.pasha@yulu.bike" at bounding box center [481, 164] width 476 height 7
copy div "mubarak.pasha@yulu.bike"
click at [381, 57] on div "IL23774772601" at bounding box center [401, 55] width 40 height 7
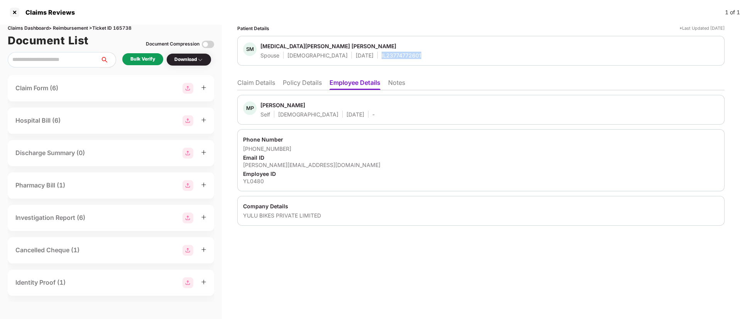
click at [381, 57] on div "IL23774772601" at bounding box center [401, 55] width 40 height 7
copy div "IL23774772601"
click at [266, 81] on li "Claim Details" at bounding box center [256, 84] width 38 height 11
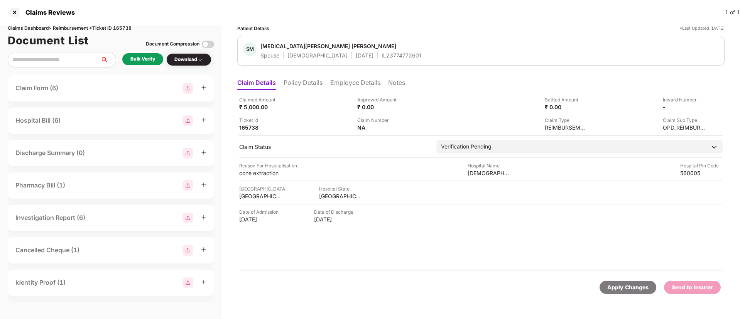
click at [342, 84] on li "Employee Details" at bounding box center [355, 84] width 50 height 11
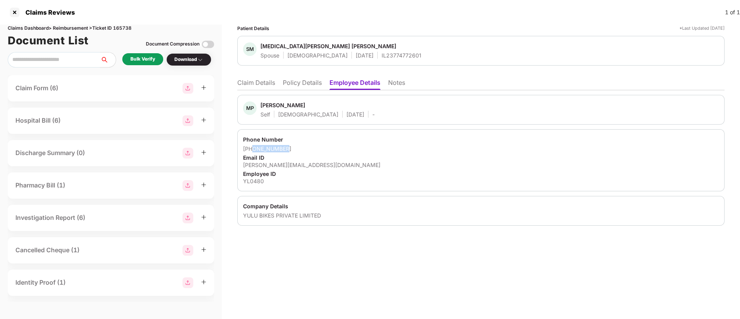
drag, startPoint x: 253, startPoint y: 149, endPoint x: 287, endPoint y: 148, distance: 34.7
click at [287, 148] on div "+917892917045" at bounding box center [481, 148] width 476 height 7
copy div "7892917045"
click at [253, 84] on li "Claim Details" at bounding box center [256, 84] width 38 height 11
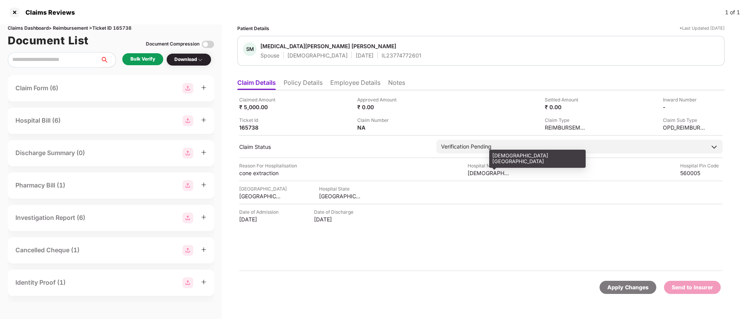
click at [479, 174] on div "Seventh Day Adventist Medical Centre" at bounding box center [488, 172] width 42 height 7
copy div "Seventh Day Adventist Medical Centre"
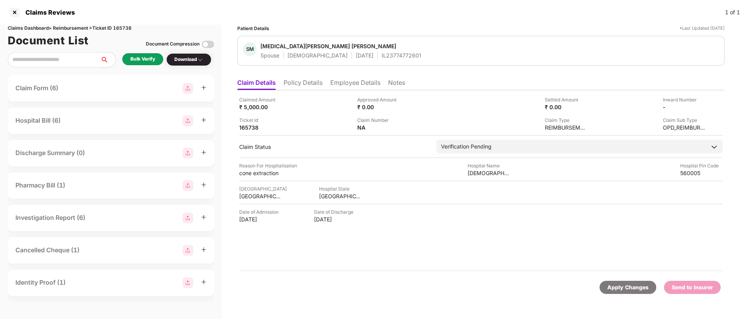
click at [336, 110] on div "Claimed Amount ₹ 5,000.00" at bounding box center [295, 103] width 112 height 15
click at [256, 109] on div "₹ 5,000.00" at bounding box center [260, 106] width 42 height 7
copy div "5,000.00"
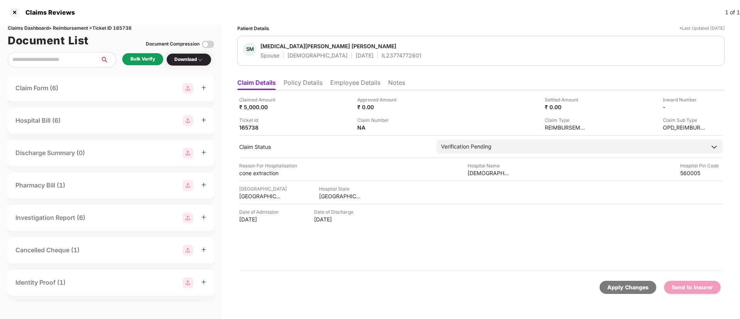
click at [300, 124] on div "Ticket Id 165738" at bounding box center [295, 123] width 112 height 15
click at [141, 54] on div "Bulk Verify" at bounding box center [142, 59] width 41 height 12
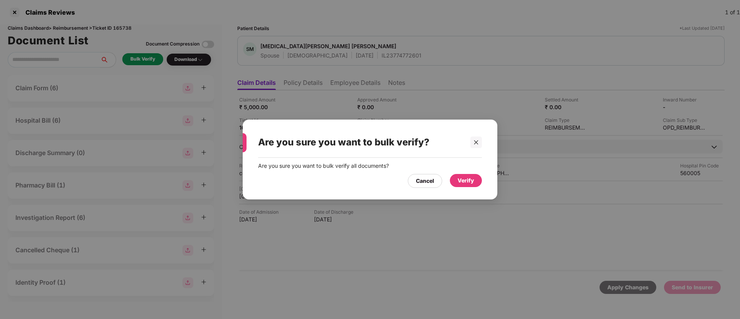
click at [473, 186] on div "Verify" at bounding box center [466, 180] width 32 height 13
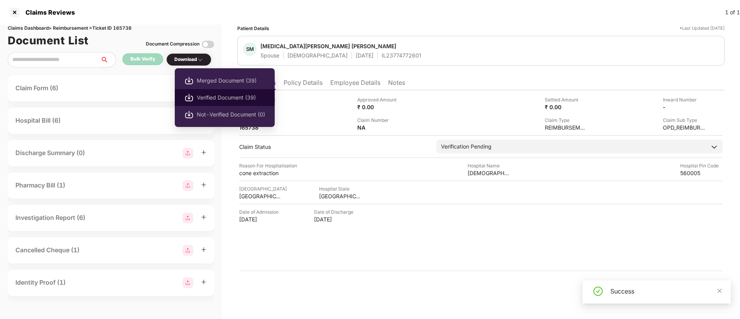
click at [222, 93] on span "Verified Document (39)" at bounding box center [231, 97] width 68 height 8
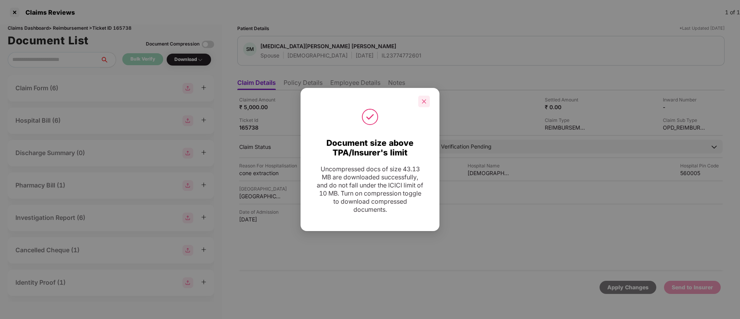
click at [423, 98] on div at bounding box center [424, 102] width 12 height 12
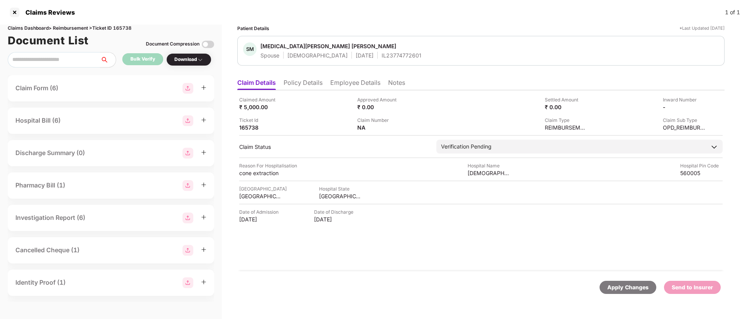
click at [381, 53] on div "IL23774772601" at bounding box center [401, 55] width 40 height 7
copy div "IL23774772601"
click at [699, 107] on div "-" at bounding box center [680, 106] width 51 height 7
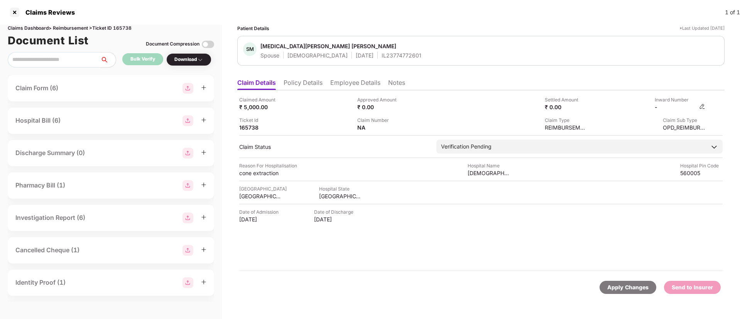
click at [703, 107] on img at bounding box center [702, 106] width 6 height 6
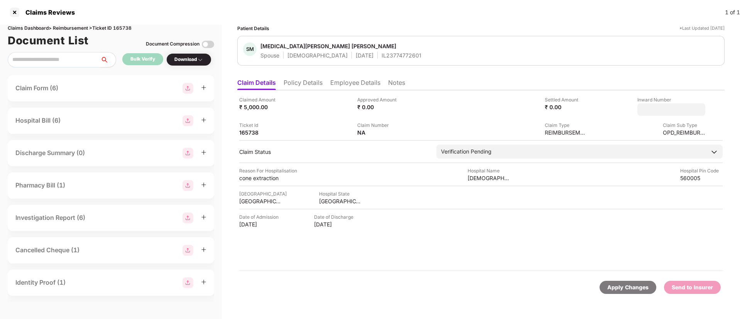
type input "**********"
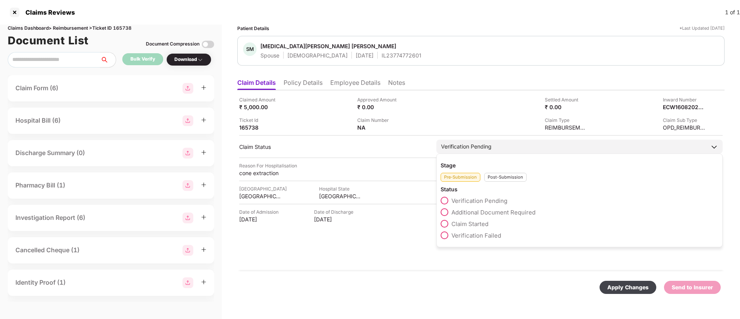
click at [499, 179] on div "Post-Submission" at bounding box center [505, 177] width 42 height 9
click at [442, 211] on span at bounding box center [444, 212] width 8 height 8
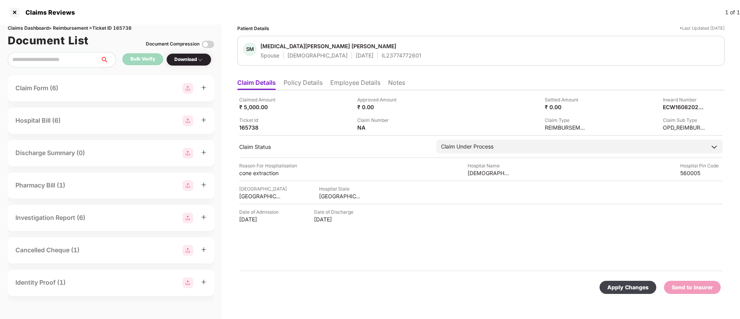
click at [628, 284] on div "Apply Changes" at bounding box center [627, 287] width 41 height 8
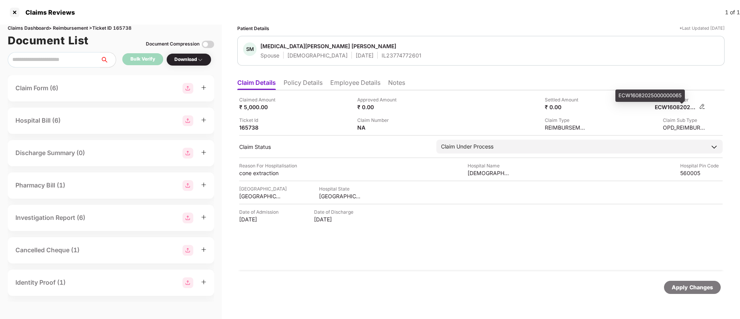
click at [666, 106] on div "ECW16082025000000065" at bounding box center [676, 106] width 42 height 7
copy div "ECW16082025000000065"
click at [381, 52] on div "IL23774772601" at bounding box center [401, 55] width 40 height 7
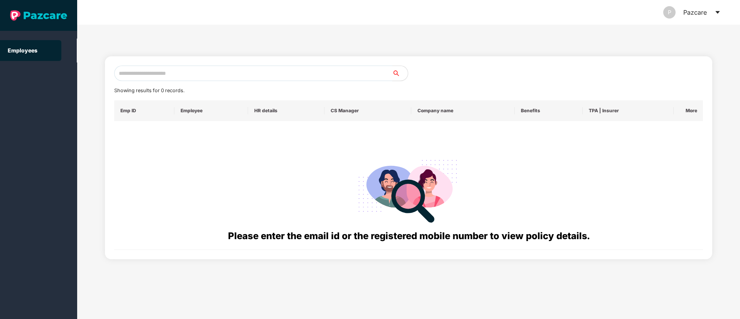
click at [137, 72] on input "text" at bounding box center [253, 73] width 278 height 15
paste input "**********"
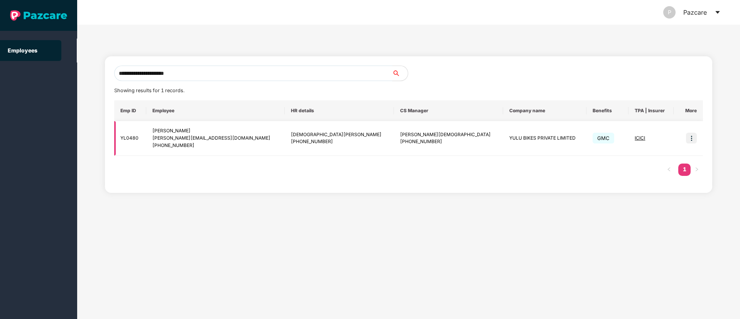
type input "**********"
click at [693, 142] on img at bounding box center [691, 138] width 11 height 11
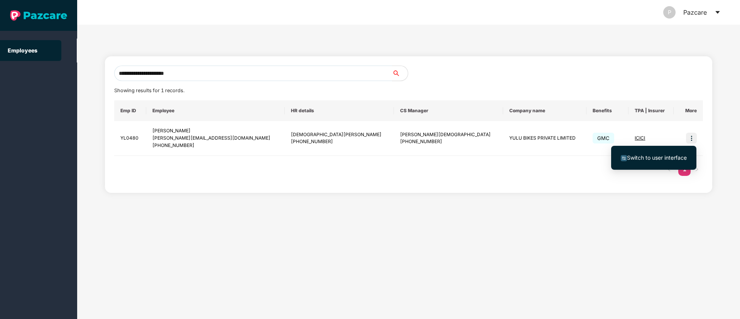
click at [652, 154] on span "Switch to user interface" at bounding box center [654, 158] width 66 height 8
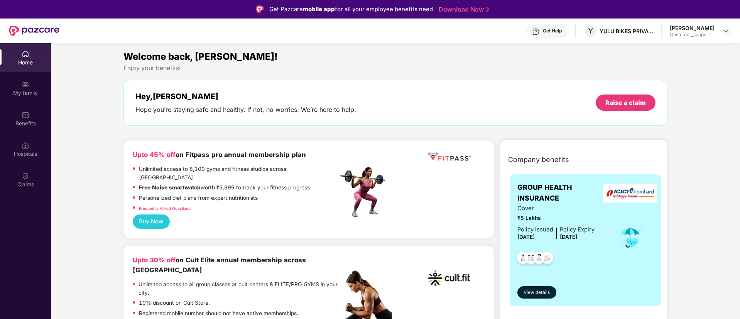
click at [16, 119] on div "Benefits" at bounding box center [25, 118] width 51 height 29
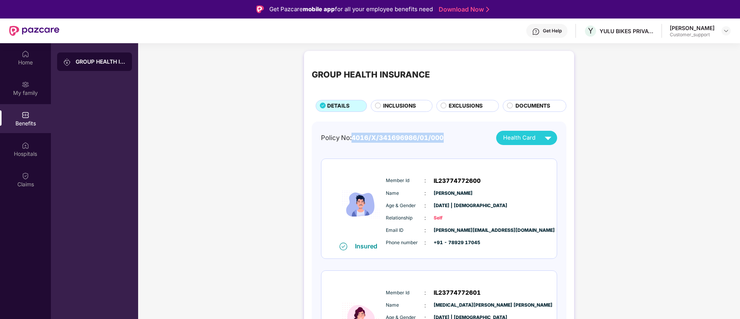
drag, startPoint x: 352, startPoint y: 138, endPoint x: 443, endPoint y: 138, distance: 90.6
click at [443, 138] on div "Policy No: 4016/X/341696986/01/000 Health Card" at bounding box center [439, 138] width 236 height 14
copy span "4016/X/341696986/01/000"
drag, startPoint x: 355, startPoint y: 137, endPoint x: 408, endPoint y: 137, distance: 53.2
click at [408, 137] on span "4016/X/341696986/01/000" at bounding box center [397, 138] width 92 height 8
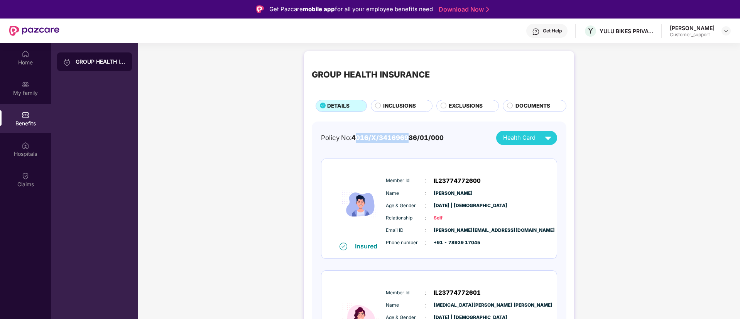
click at [408, 137] on span "4016/X/341696986/01/000" at bounding box center [397, 138] width 92 height 8
drag, startPoint x: 353, startPoint y: 137, endPoint x: 444, endPoint y: 138, distance: 90.3
click at [444, 138] on div "Policy No: 4016/X/341696986/01/000 Health Card" at bounding box center [439, 138] width 236 height 14
copy span "4016/X/341696986/01/000"
click at [21, 59] on div "Home" at bounding box center [25, 63] width 51 height 8
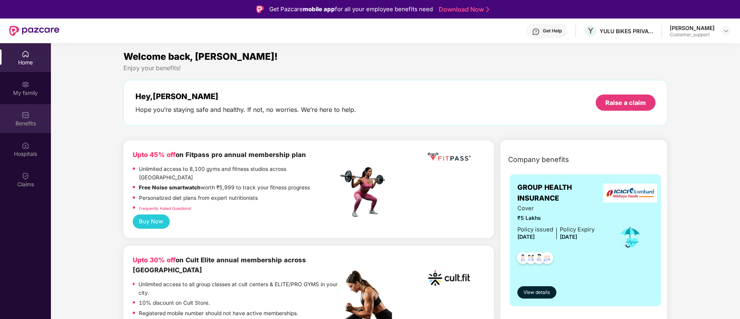
click at [17, 126] on div "Benefits" at bounding box center [25, 124] width 51 height 8
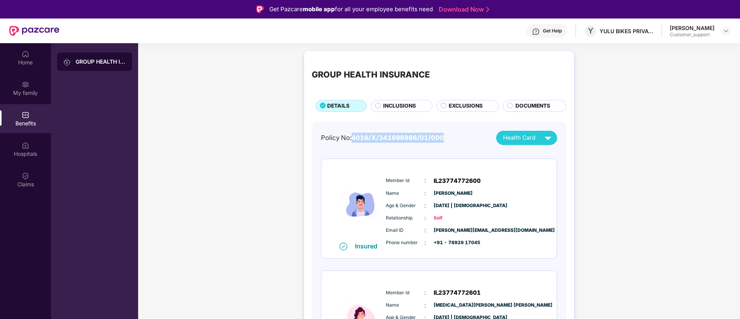
drag, startPoint x: 353, startPoint y: 140, endPoint x: 445, endPoint y: 140, distance: 92.6
click at [445, 140] on div "Policy No: 4016/X/341696986/01/000 Health Card" at bounding box center [439, 138] width 236 height 14
copy span "4016/X/341696986/01/000"
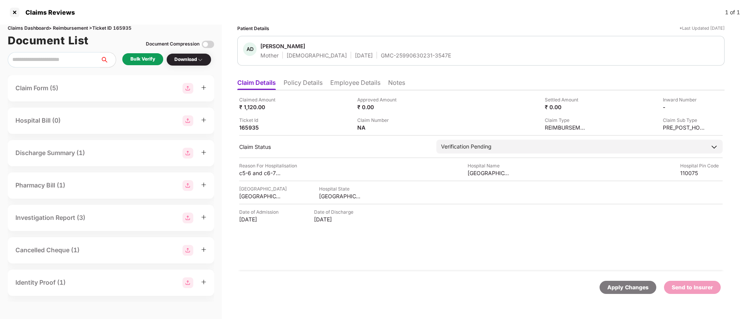
click at [308, 84] on li "Policy Details" at bounding box center [303, 84] width 39 height 11
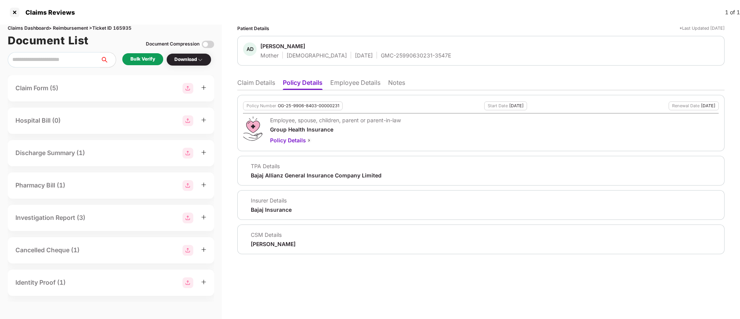
click at [359, 79] on li "Employee Details" at bounding box center [355, 84] width 50 height 11
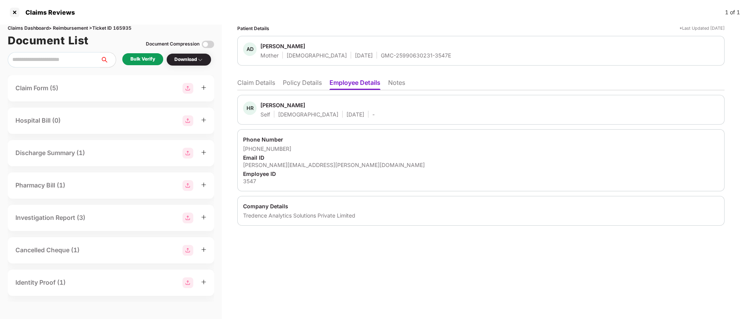
click at [303, 84] on li "Policy Details" at bounding box center [302, 84] width 39 height 11
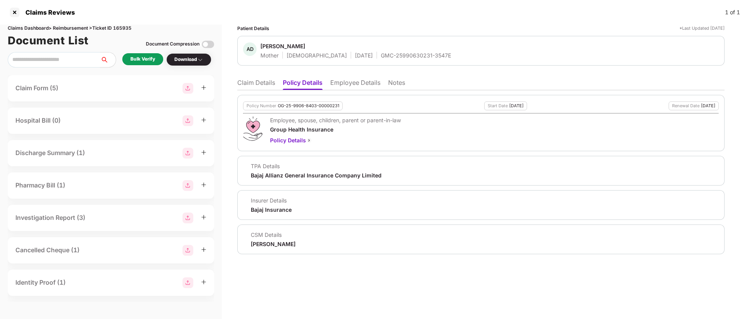
click at [241, 84] on li "Claim Details" at bounding box center [256, 84] width 38 height 11
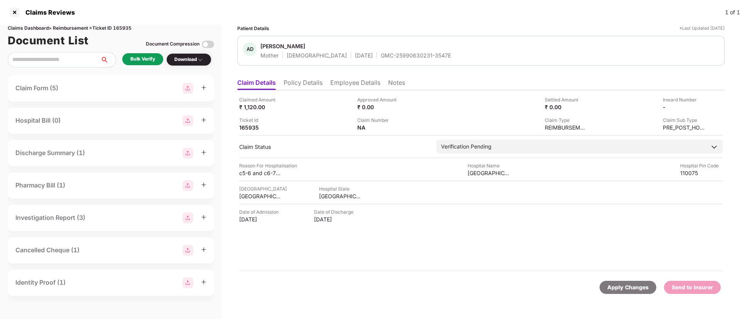
click at [145, 56] on div "Bulk Verify" at bounding box center [142, 59] width 25 height 7
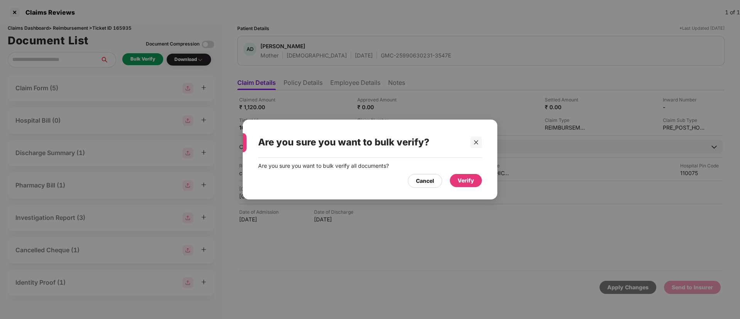
click at [473, 184] on div "Verify" at bounding box center [465, 180] width 17 height 8
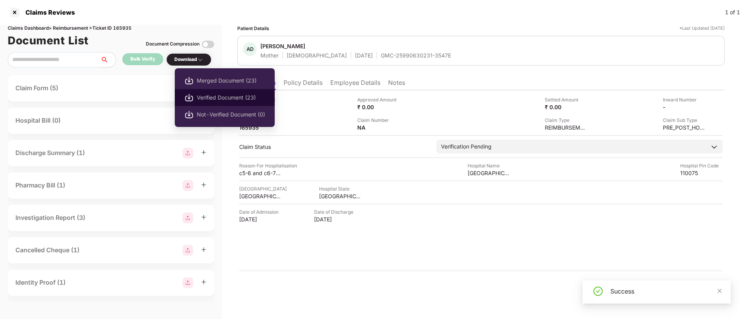
click at [218, 93] on span "Verified Document (23)" at bounding box center [231, 97] width 68 height 8
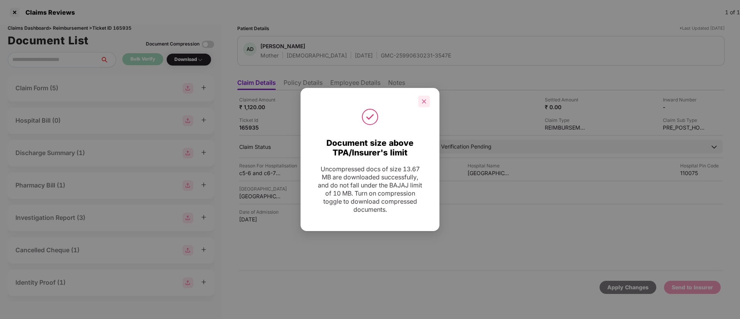
click at [425, 102] on icon "close" at bounding box center [423, 101] width 5 height 5
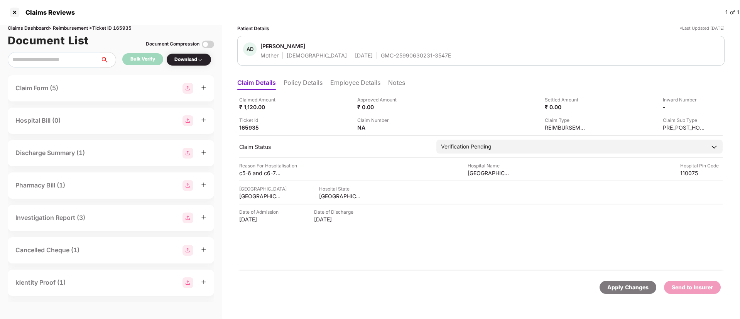
click at [515, 115] on div "Claimed Amount ₹ 1,120.00 Approved Amount ₹ 0.00 Settled Amount ₹ 0.00 Inward N…" at bounding box center [480, 113] width 483 height 35
click at [381, 57] on div "GMC-25990630231-3547E" at bounding box center [416, 55] width 70 height 7
copy div "GMC-25990630231-3547E"
click at [309, 88] on li "Policy Details" at bounding box center [303, 84] width 39 height 11
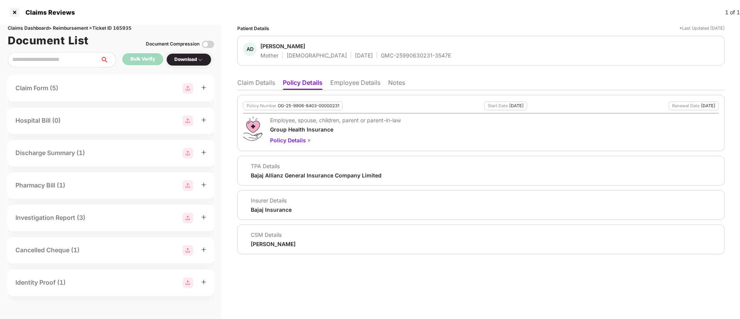
click at [269, 85] on li "Claim Details" at bounding box center [256, 84] width 38 height 11
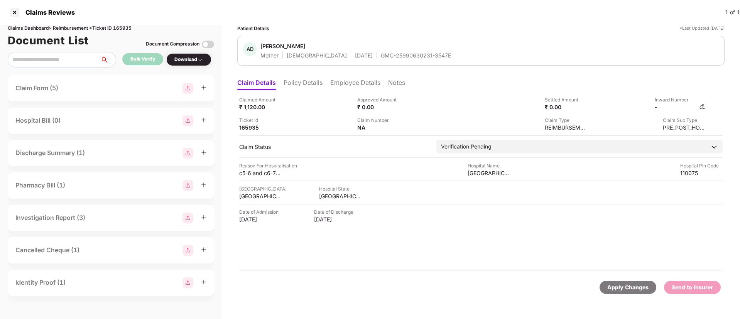
click at [703, 107] on img at bounding box center [702, 106] width 6 height 6
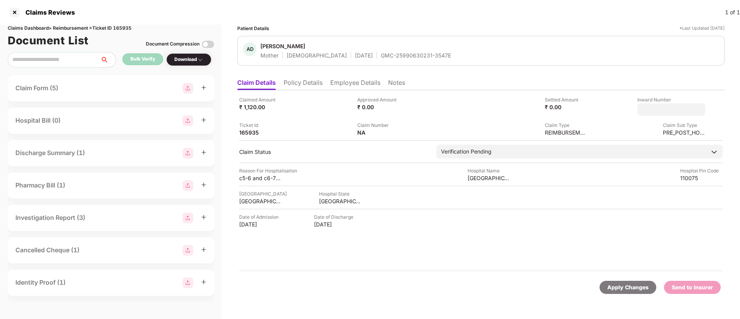
type input "**********"
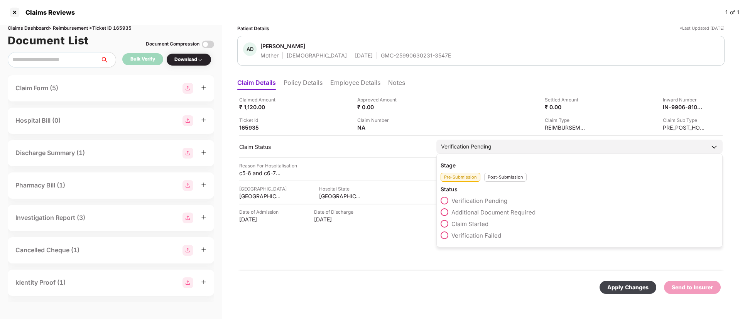
click at [496, 183] on div "Stage Pre-Submission Post-Submission Status Verification Pending Additional Doc…" at bounding box center [579, 201] width 286 height 94
click at [500, 176] on div "Post-Submission" at bounding box center [505, 177] width 42 height 9
click at [448, 211] on span at bounding box center [444, 212] width 8 height 8
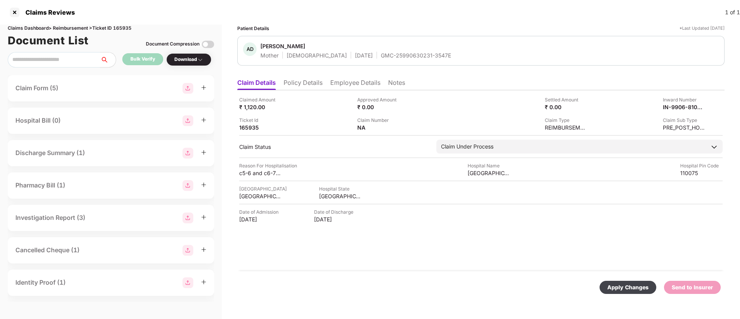
click at [620, 286] on div "Apply Changes" at bounding box center [627, 287] width 41 height 8
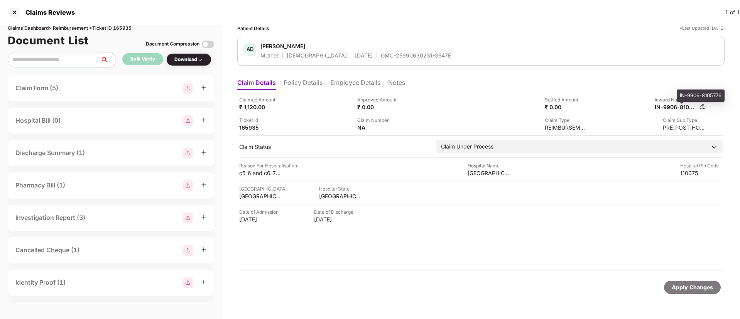
click at [677, 108] on div "IN-9906-8105776" at bounding box center [676, 106] width 42 height 7
copy div
click at [388, 56] on div "GMC-25990630231-3547E" at bounding box center [416, 55] width 70 height 7
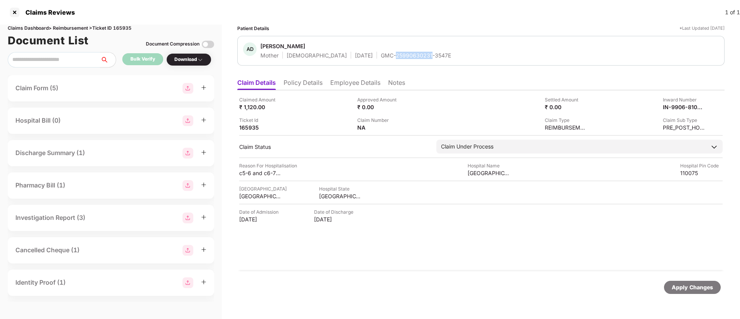
click at [388, 56] on div "GMC-25990630231-3547E" at bounding box center [416, 55] width 70 height 7
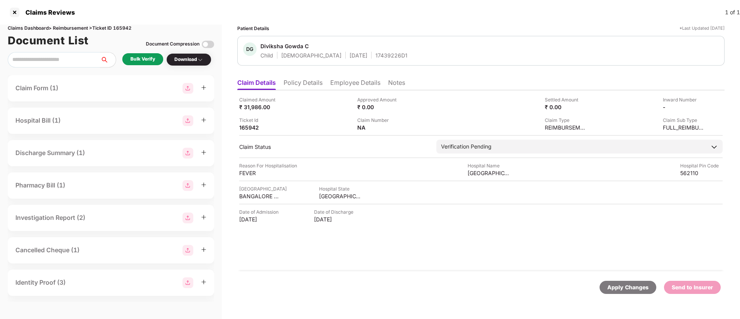
click at [305, 79] on li "Policy Details" at bounding box center [303, 84] width 39 height 11
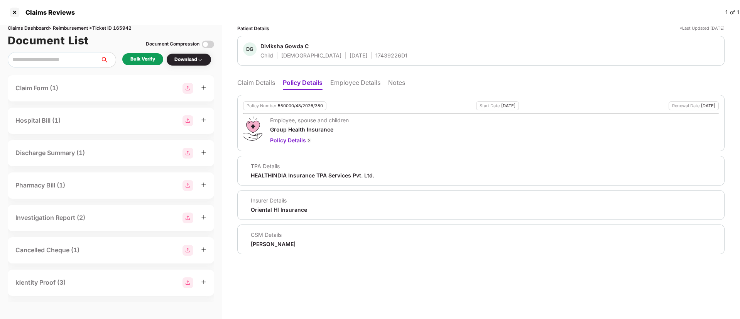
click at [351, 80] on li "Employee Details" at bounding box center [355, 84] width 50 height 11
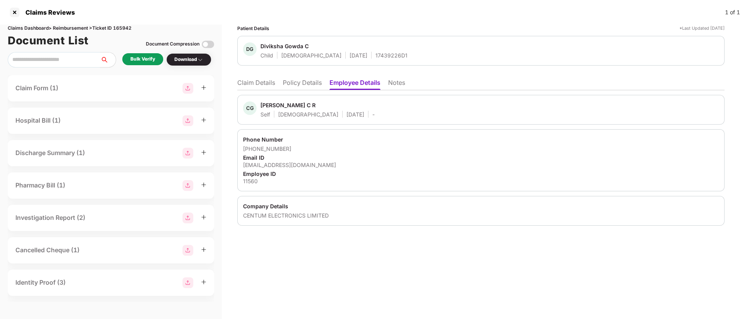
click at [295, 83] on li "Policy Details" at bounding box center [302, 84] width 39 height 11
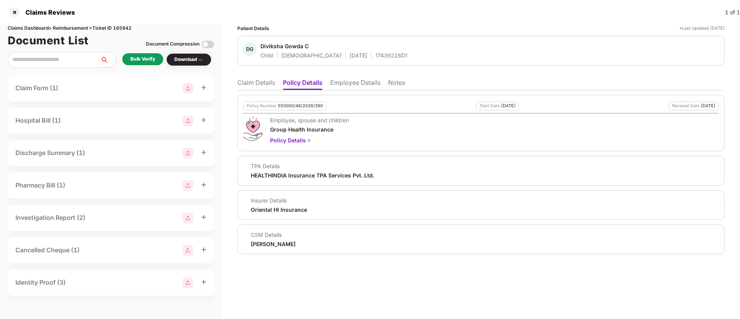
click at [241, 88] on li "Claim Details" at bounding box center [256, 84] width 38 height 11
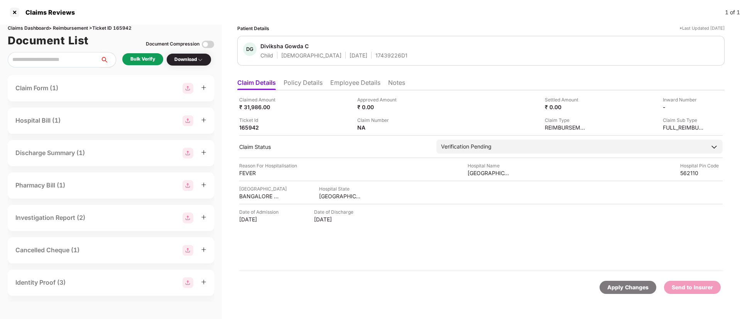
click at [292, 86] on li "Policy Details" at bounding box center [303, 84] width 39 height 11
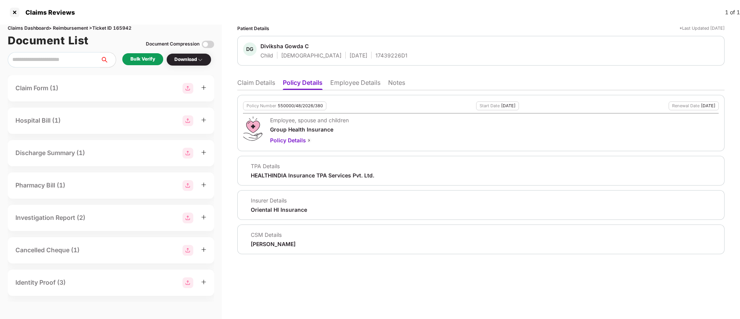
click at [259, 88] on li "Claim Details" at bounding box center [256, 84] width 38 height 11
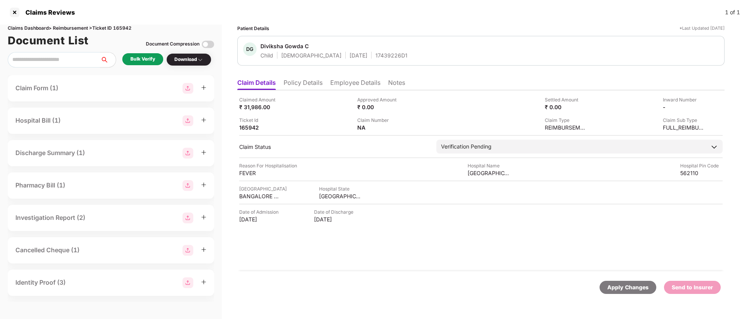
click at [142, 59] on div "Bulk Verify" at bounding box center [142, 59] width 25 height 7
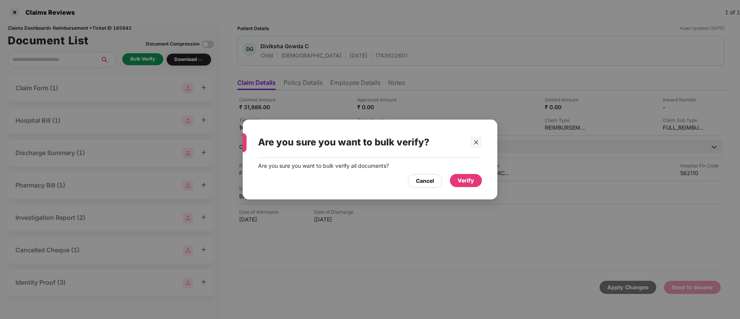
click at [471, 184] on div "Verify" at bounding box center [465, 180] width 17 height 8
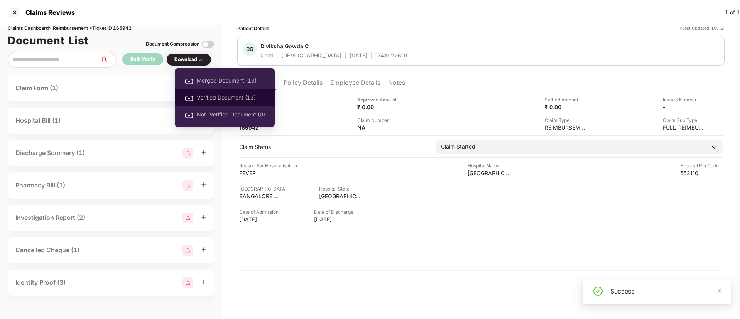
click at [232, 91] on li "Verified Document (13)" at bounding box center [225, 97] width 100 height 17
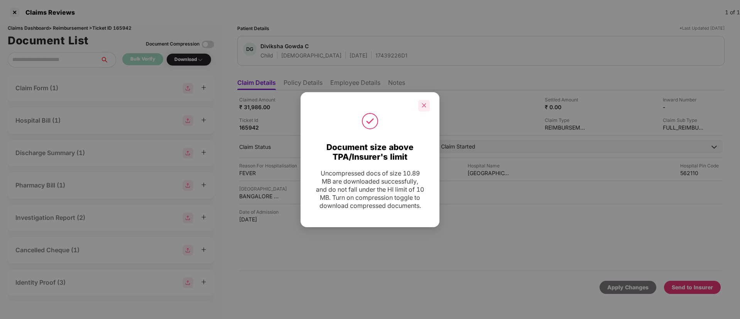
click at [423, 103] on icon "close" at bounding box center [423, 105] width 5 height 5
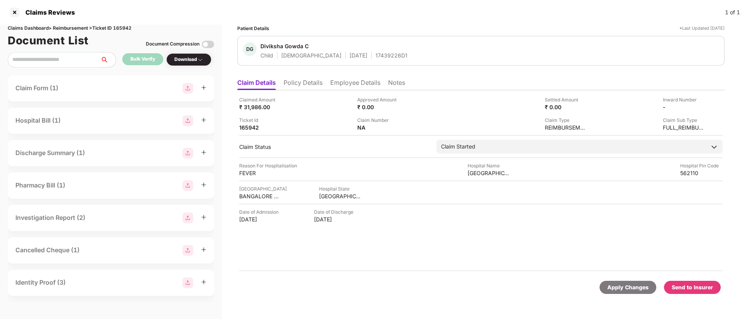
click at [699, 291] on div "Send to Insurer" at bounding box center [692, 287] width 41 height 8
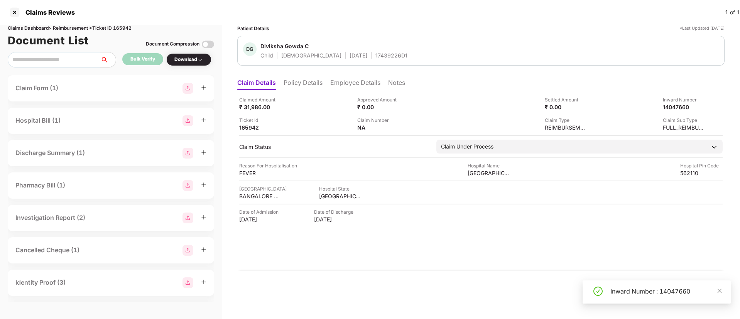
click at [293, 81] on li "Policy Details" at bounding box center [303, 84] width 39 height 11
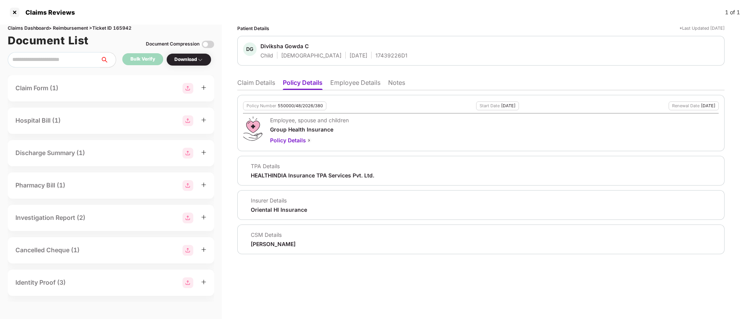
click at [251, 84] on li "Claim Details" at bounding box center [256, 84] width 38 height 11
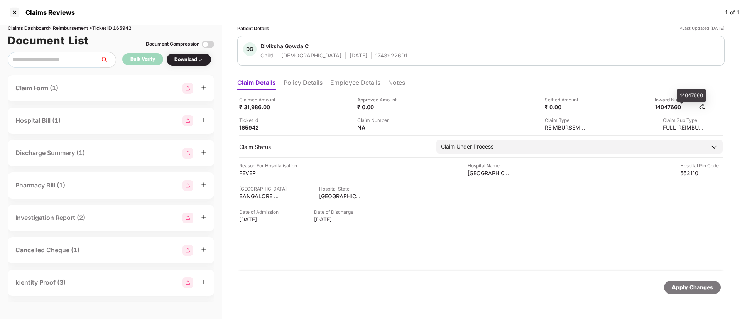
click at [677, 109] on div "14047660" at bounding box center [676, 106] width 42 height 7
copy div "14047660"
click at [366, 51] on span "Diviksha Gowda C" at bounding box center [333, 46] width 147 height 9
click at [375, 54] on div "17439226D1" at bounding box center [391, 55] width 32 height 7
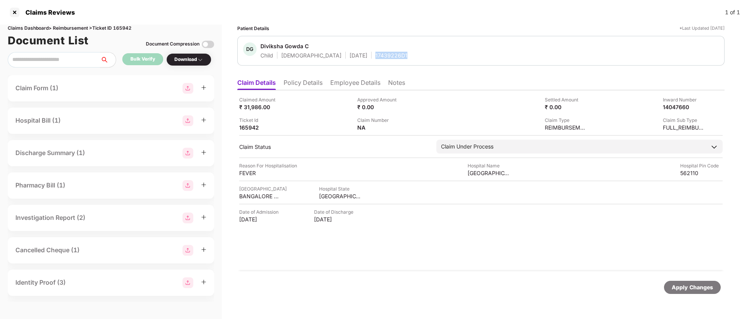
click at [375, 54] on div "17439226D1" at bounding box center [391, 55] width 32 height 7
copy div "17439226D1"
